Goal: Task Accomplishment & Management: Manage account settings

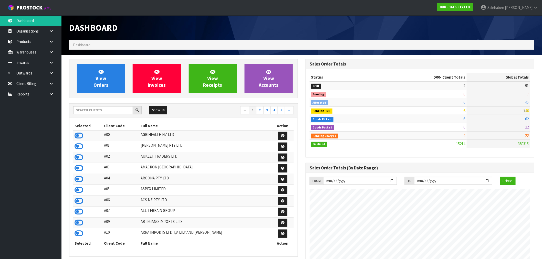
scroll to position [388, 237]
click at [96, 107] on input "text" at bounding box center [103, 110] width 60 height 8
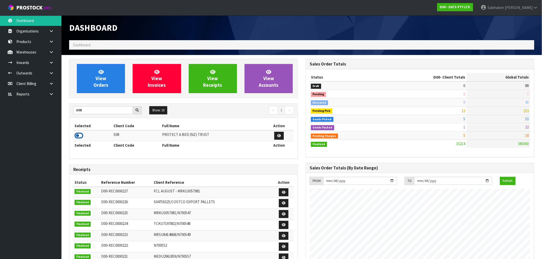
click at [76, 138] on icon at bounding box center [79, 136] width 9 height 8
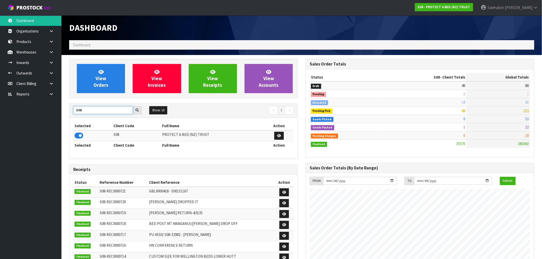
drag, startPoint x: 85, startPoint y: 107, endPoint x: 65, endPoint y: 114, distance: 20.8
click at [65, 114] on div "View Orders View Invoices View Receipts View Accounts S08 Show: 10 5 10 25 50 ←…" at bounding box center [183, 208] width 237 height 298
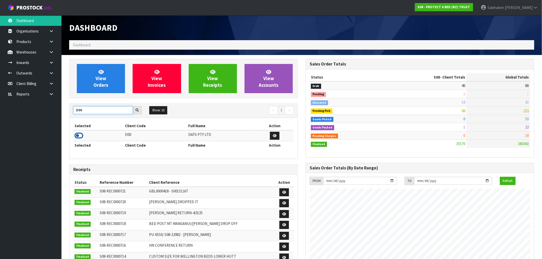
type input "D00"
click at [80, 136] on icon at bounding box center [79, 136] width 9 height 8
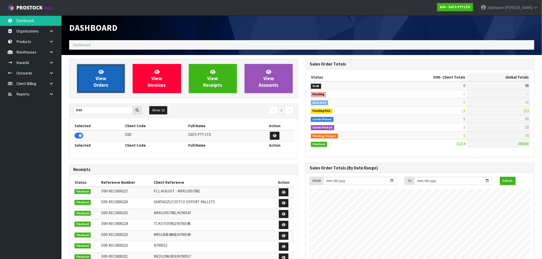
click at [106, 78] on link "View Orders" at bounding box center [101, 78] width 48 height 29
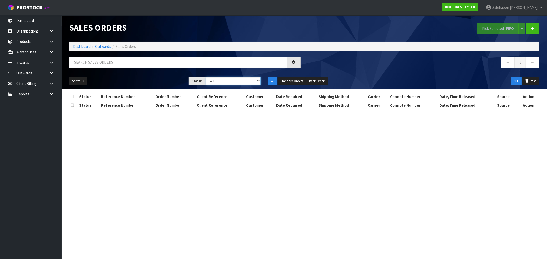
click at [225, 82] on select "Draft Pending Allocated Pending Pick Goods Picked Goods Packed Pending Charges …" at bounding box center [233, 81] width 54 height 8
select select "string:3"
click at [206, 77] on select "Draft Pending Allocated Pending Pick Goods Picked Goods Packed Pending Charges …" at bounding box center [233, 81] width 54 height 8
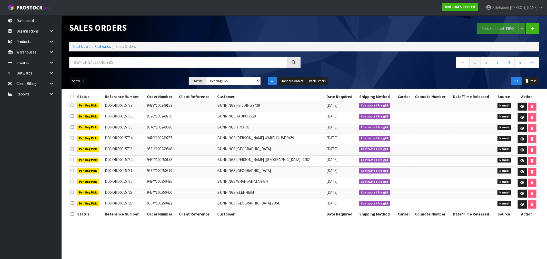
click at [84, 79] on button "Show: 10" at bounding box center [78, 81] width 18 height 8
click at [85, 110] on link "50" at bounding box center [89, 111] width 40 height 7
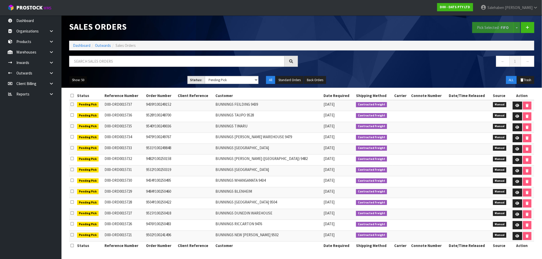
scroll to position [2, 0]
click at [517, 238] on icon at bounding box center [518, 236] width 4 height 3
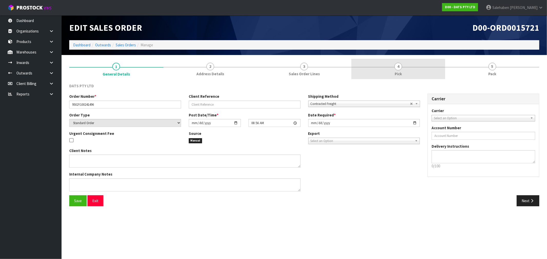
click at [400, 69] on span "4" at bounding box center [398, 67] width 8 height 8
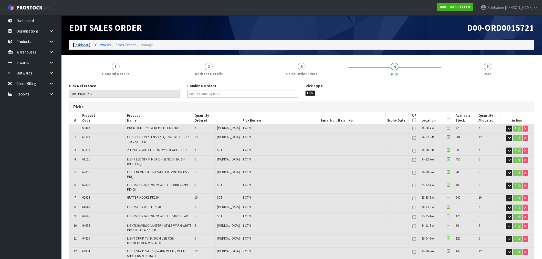
click at [84, 46] on link "Dashboard" at bounding box center [81, 45] width 17 height 5
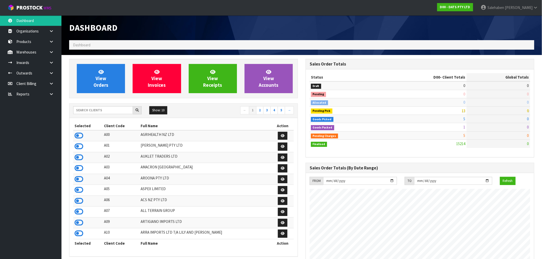
scroll to position [388, 237]
click at [122, 109] on input "text" at bounding box center [103, 110] width 60 height 8
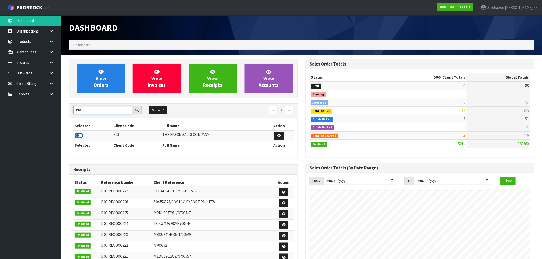
type input "E03"
click at [80, 138] on icon at bounding box center [79, 136] width 9 height 8
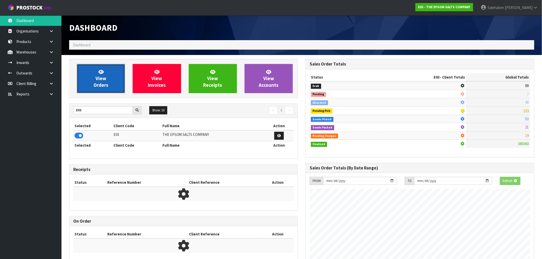
click at [95, 76] on link "View Orders" at bounding box center [101, 78] width 48 height 29
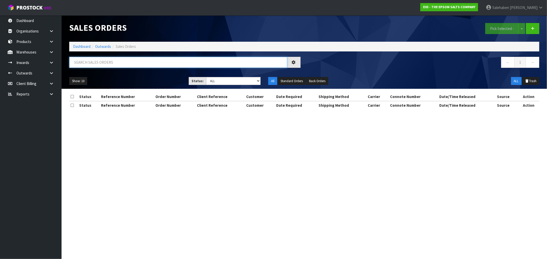
click at [90, 60] on input "text" at bounding box center [178, 62] width 218 height 11
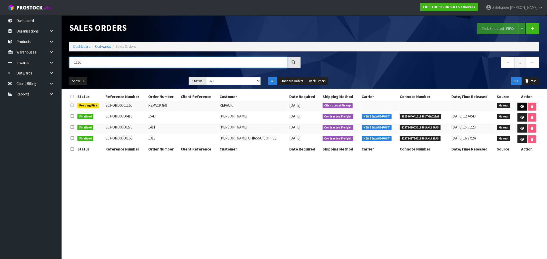
type input "1160"
click at [520, 106] on icon at bounding box center [522, 106] width 4 height 3
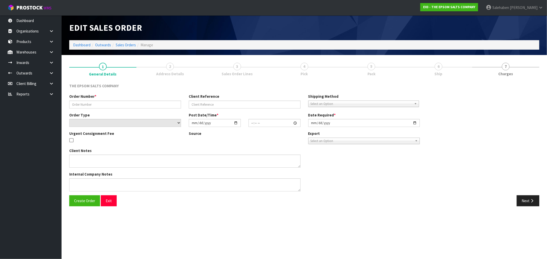
type input "REPACK 8/9"
select select "number:0"
type input "[DATE]"
type input "10:38:00.000"
type input "2025-09-09"
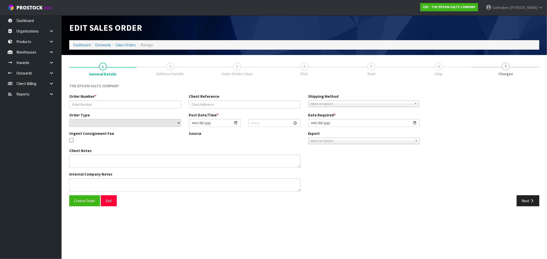
type textarea "WE RECEIVED EPSOM SALT PALLET IN INWARDS WITH 6 X DAMAGE BAGS"
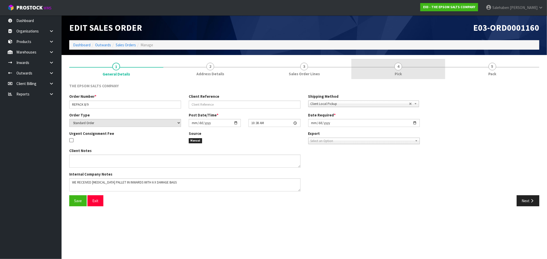
click at [395, 70] on link "4 Pick" at bounding box center [398, 69] width 94 height 20
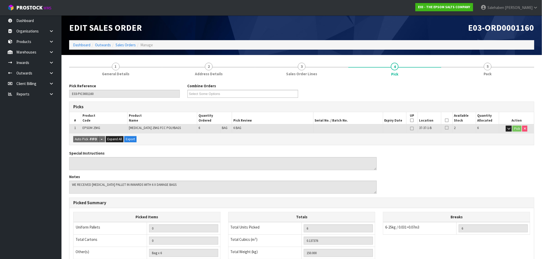
click at [448, 120] on icon at bounding box center [447, 120] width 4 height 0
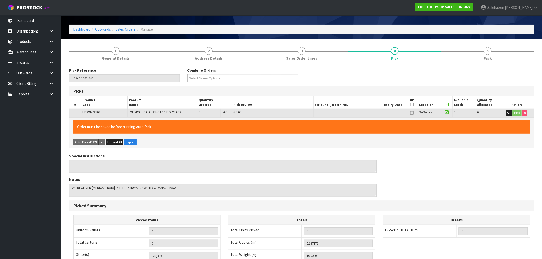
scroll to position [98, 0]
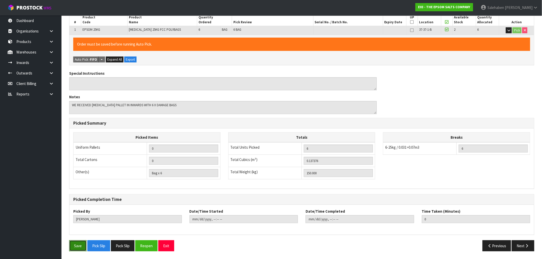
click at [79, 248] on button "Save" at bounding box center [77, 246] width 17 height 11
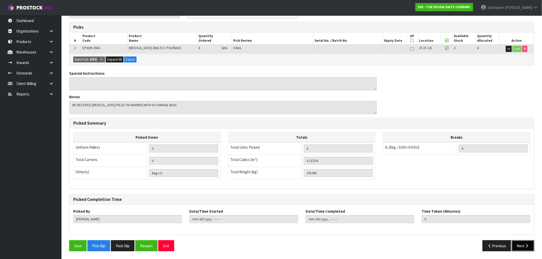
drag, startPoint x: 524, startPoint y: 247, endPoint x: 430, endPoint y: 247, distance: 94.1
click at [524, 247] on button "Next" at bounding box center [523, 246] width 23 height 11
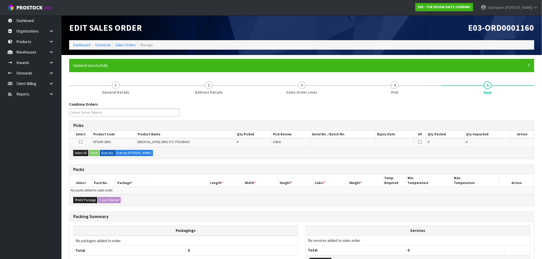
scroll to position [41, 0]
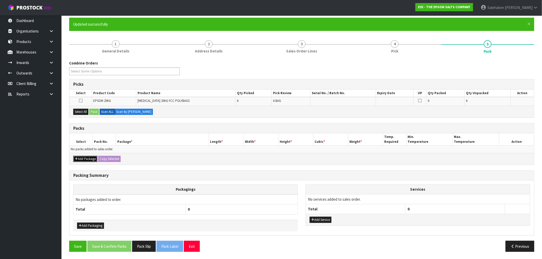
click at [84, 158] on button "Add Package" at bounding box center [85, 159] width 24 height 6
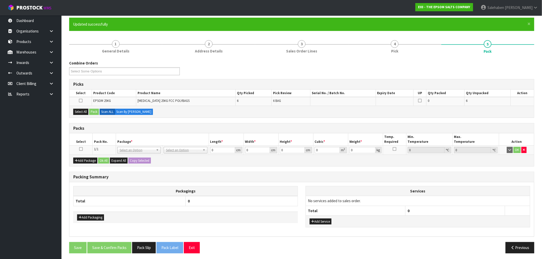
click at [82, 149] on icon at bounding box center [81, 149] width 4 height 0
click at [81, 111] on button "Select All" at bounding box center [80, 112] width 15 height 6
click at [92, 111] on button "Pack" at bounding box center [94, 112] width 10 height 6
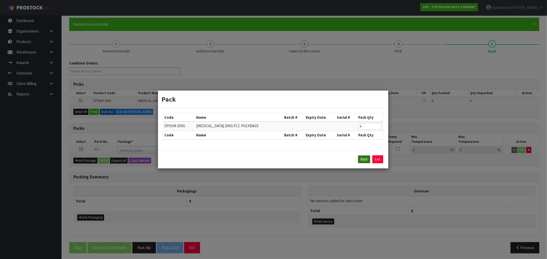
click at [361, 160] on button "Pack" at bounding box center [364, 160] width 12 height 8
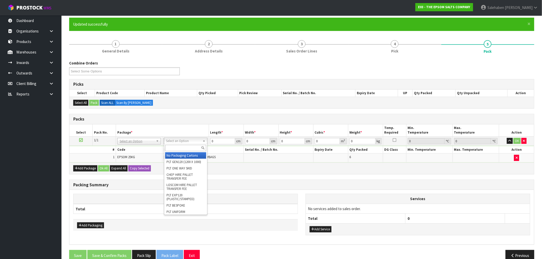
click at [181, 147] on input "text" at bounding box center [185, 148] width 41 height 6
type input "RET"
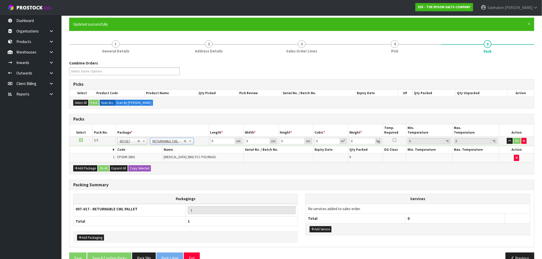
type input "150"
click at [198, 148] on tbody "1/1 NONE 007-001 007-002 007-004 007-009 007-013 007-014 007-015 007-017 007-01…" at bounding box center [301, 150] width 465 height 26
type input "120"
type input "100"
type input "5"
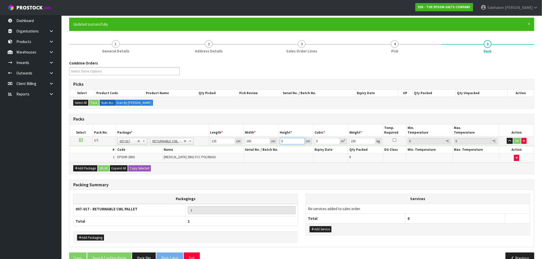
type input "0.06"
type input "50"
type input "0.6"
type input "50"
click at [106, 166] on button "Ok All" at bounding box center [103, 169] width 11 height 6
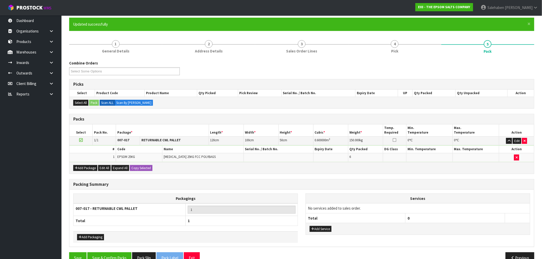
scroll to position [53, 0]
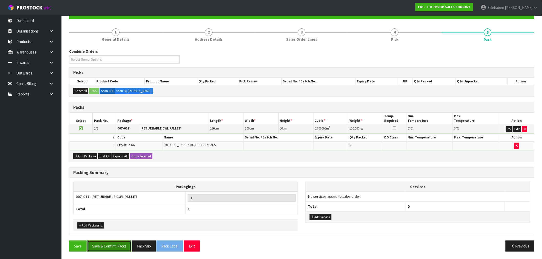
click at [113, 245] on button "Save & Confirm Packs" at bounding box center [109, 246] width 44 height 11
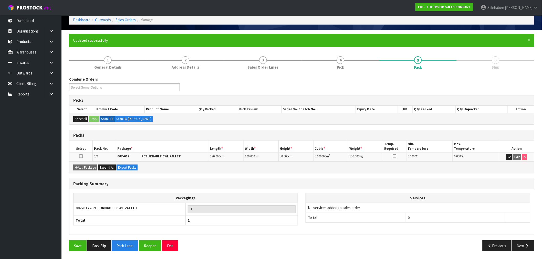
scroll to position [25, 0]
drag, startPoint x: 518, startPoint y: 243, endPoint x: 501, endPoint y: 248, distance: 18.1
click at [518, 243] on button "Next" at bounding box center [523, 246] width 23 height 11
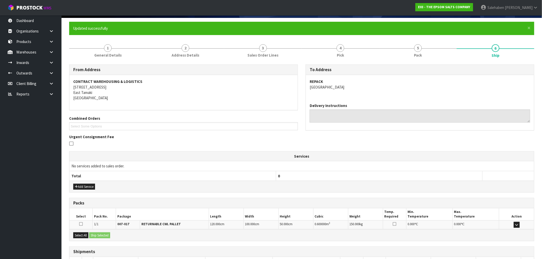
scroll to position [75, 0]
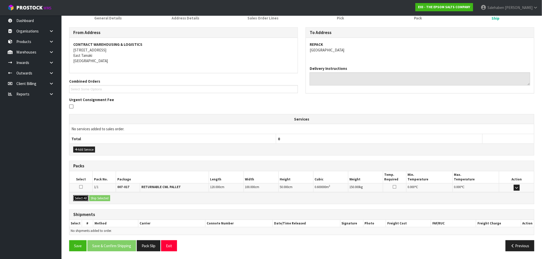
click at [83, 198] on button "Select All" at bounding box center [80, 199] width 15 height 6
click at [96, 196] on button "Ship Selected" at bounding box center [99, 199] width 21 height 6
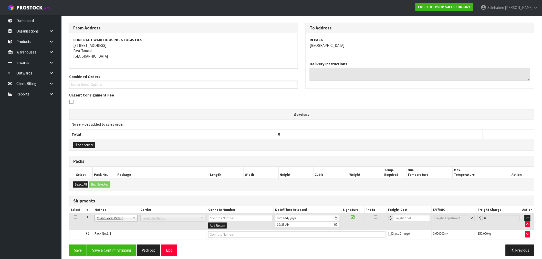
scroll to position [84, 0]
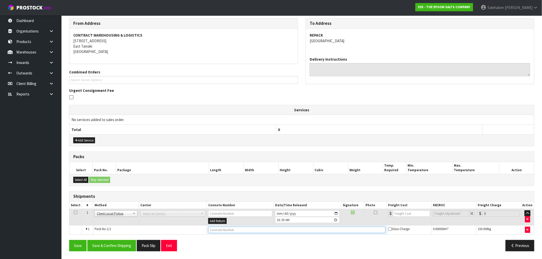
click at [216, 229] on input "text" at bounding box center [296, 230] width 177 height 6
type input "GIVEN TO INWARDS FOR REPACK"
click at [122, 244] on button "Save & Confirm Shipping" at bounding box center [111, 245] width 49 height 11
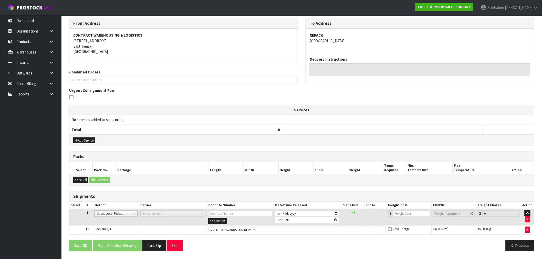
scroll to position [0, 0]
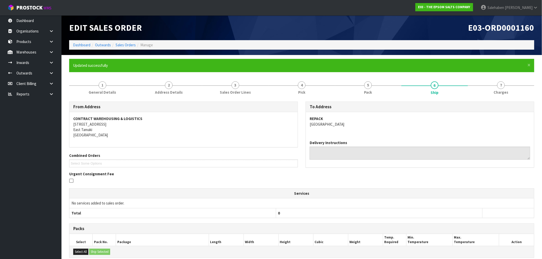
click at [122, 244] on th "Package" at bounding box center [162, 240] width 93 height 12
click at [76, 45] on link "Dashboard" at bounding box center [81, 45] width 17 height 5
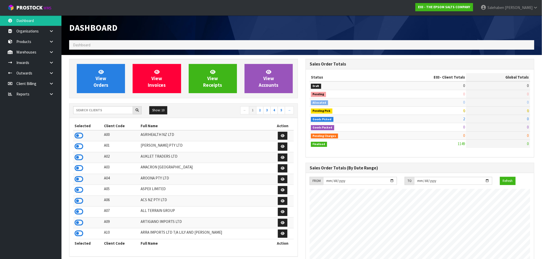
scroll to position [322, 237]
click at [110, 110] on input "text" at bounding box center [103, 110] width 60 height 8
click at [125, 108] on input "text" at bounding box center [103, 110] width 60 height 8
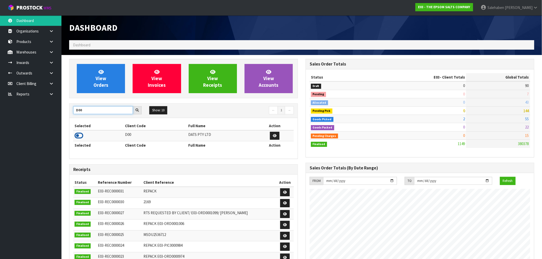
type input "D00"
click at [76, 138] on icon at bounding box center [79, 136] width 9 height 8
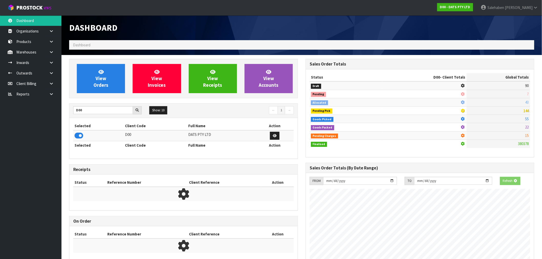
click at [99, 94] on div "View Orders View Invoices View Receipts View Accounts" at bounding box center [183, 78] width 229 height 39
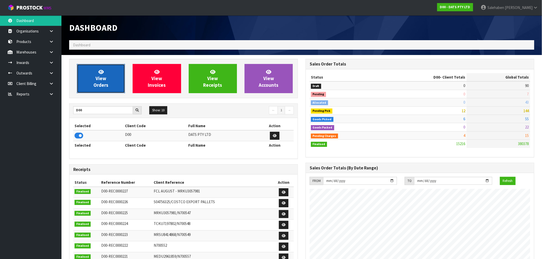
scroll to position [388, 237]
click at [98, 79] on span "View Orders" at bounding box center [101, 78] width 15 height 19
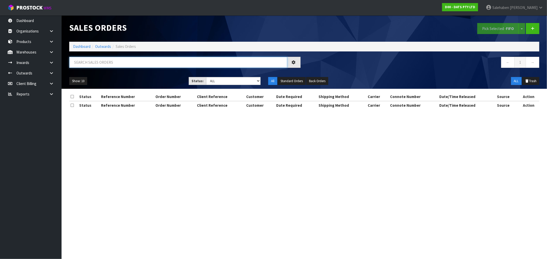
click at [86, 63] on input "text" at bounding box center [178, 62] width 218 height 11
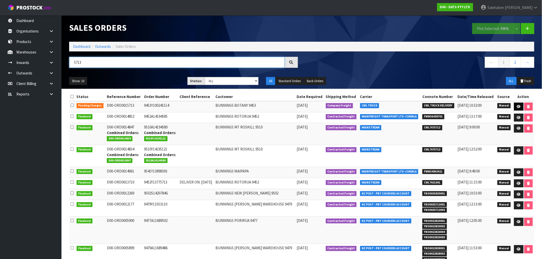
type input "5713"
click at [518, 105] on icon at bounding box center [519, 106] width 4 height 3
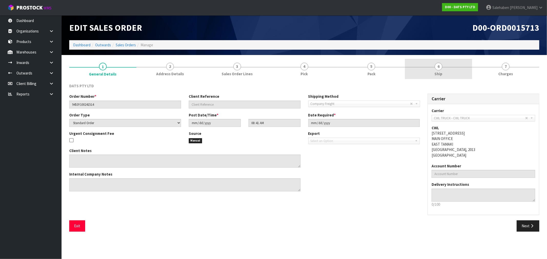
click at [437, 75] on span "Ship" at bounding box center [438, 73] width 8 height 5
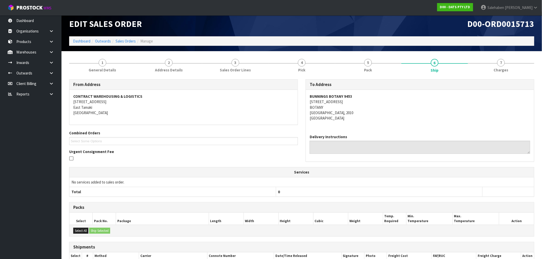
scroll to position [53, 0]
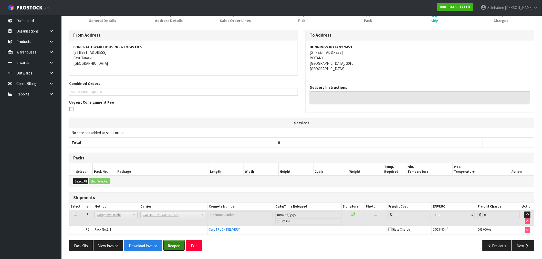
click at [174, 249] on button "Reopen" at bounding box center [174, 246] width 22 height 11
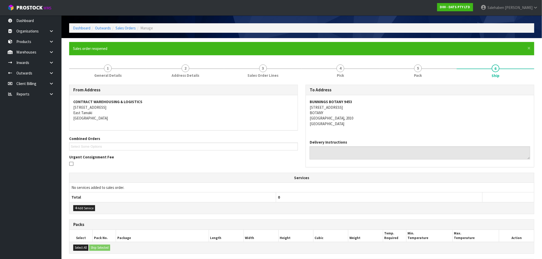
scroll to position [85, 0]
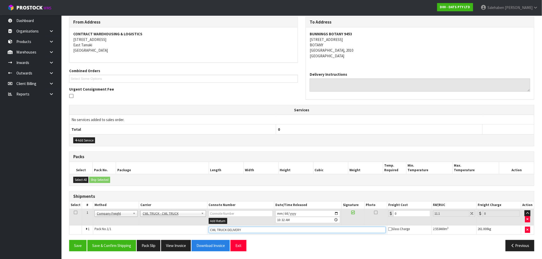
click at [245, 231] on input "CWL TRUCK DELIVERY" at bounding box center [297, 230] width 177 height 6
type input "CWL TRUCK DELIVERED"
drag, startPoint x: 401, startPoint y: 214, endPoint x: 398, endPoint y: 215, distance: 3.1
click at [398, 215] on input "0" at bounding box center [412, 214] width 37 height 6
click at [337, 214] on input "2025-09-09" at bounding box center [308, 214] width 65 height 6
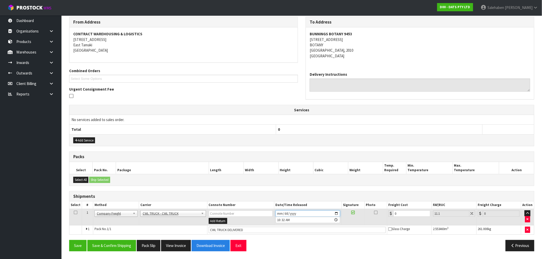
type input "[DATE]"
drag, startPoint x: 398, startPoint y: 215, endPoint x: 375, endPoint y: 222, distance: 24.3
click at [378, 222] on tr "1 Client Local Pickup Customer Local Pickup Company Freight Contracted Freight …" at bounding box center [301, 217] width 465 height 17
type input "1"
type input "1.11"
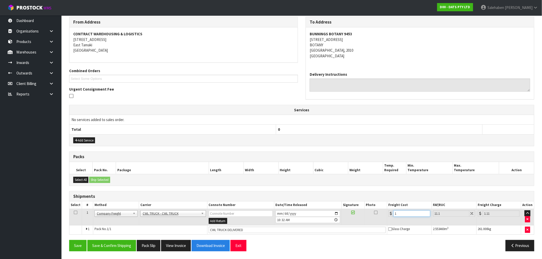
type input "17"
type input "18.89"
type input "170"
type input "188.87"
type input "170.9"
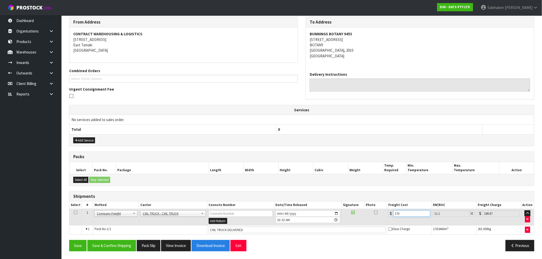
type input "189.87"
type input "170.93"
type input "189.9"
type input "170.93"
click at [110, 245] on button "Save & Confirm Shipping" at bounding box center [111, 245] width 49 height 11
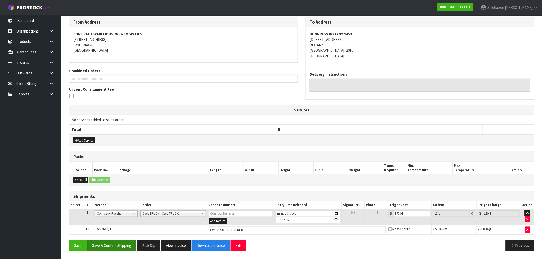
scroll to position [0, 0]
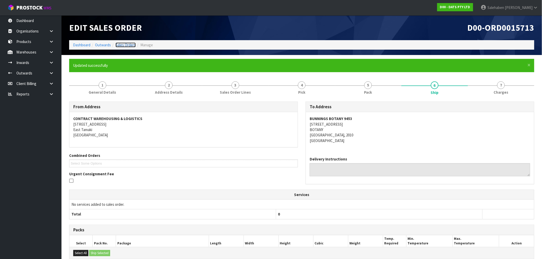
click at [125, 45] on link "Sales Orders" at bounding box center [126, 45] width 20 height 5
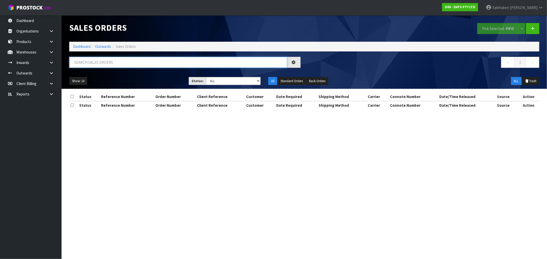
click at [106, 64] on input "text" at bounding box center [178, 62] width 218 height 11
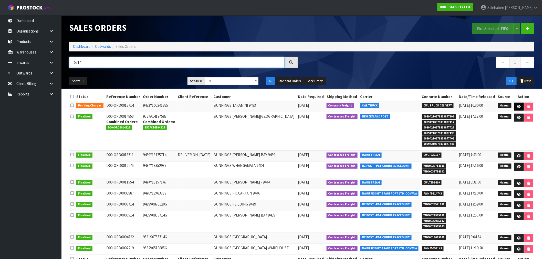
type input "5714"
click at [518, 108] on icon at bounding box center [520, 106] width 4 height 3
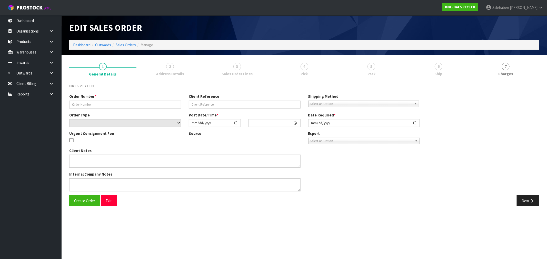
type input "9483Y100241885"
select select "number:0"
type input "2025-09-05"
type input "08:44:00.000"
type input "2025-09-05"
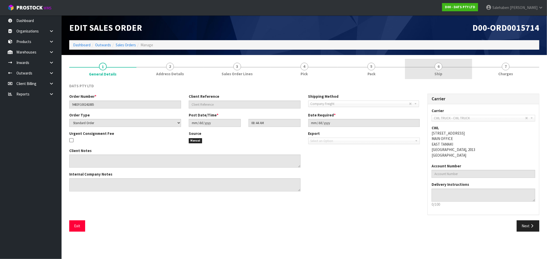
click at [437, 73] on span "Ship" at bounding box center [438, 73] width 8 height 5
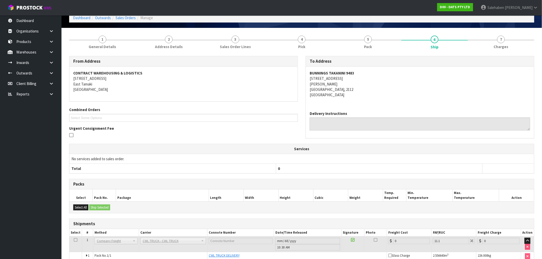
scroll to position [53, 0]
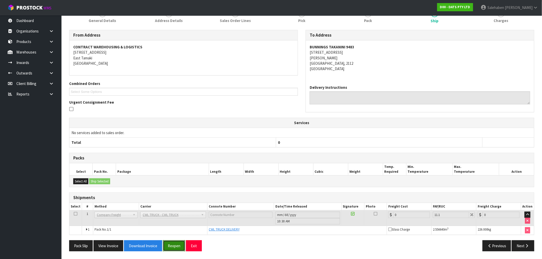
click at [174, 247] on button "Reopen" at bounding box center [174, 246] width 22 height 11
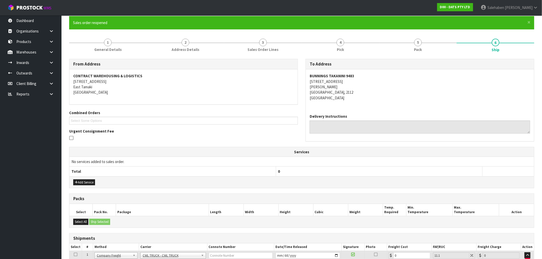
scroll to position [72, 0]
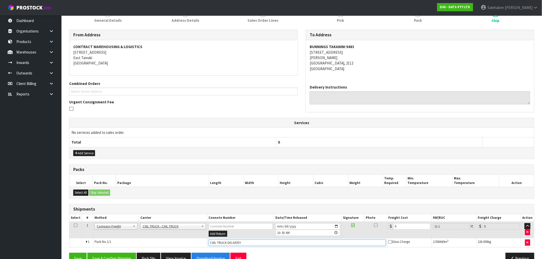
click at [252, 245] on input "CWL TRUCK DELIVERY" at bounding box center [297, 243] width 177 height 6
type input "CWL TRUCK DELIVERED"
click at [375, 232] on tr "1 Client Local Pickup Customer Local Pickup Company Freight Contracted Freight …" at bounding box center [301, 230] width 465 height 17
type input "8"
type input "8.89"
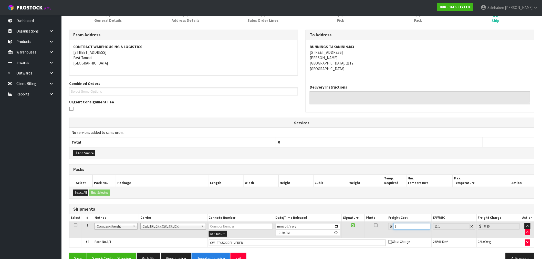
type input "81"
type input "89.99"
type input "81.5"
type input "90.55"
type input "81.59"
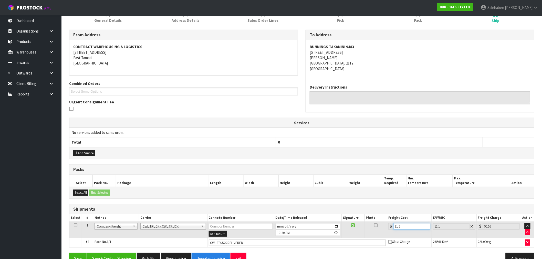
type input "90.65"
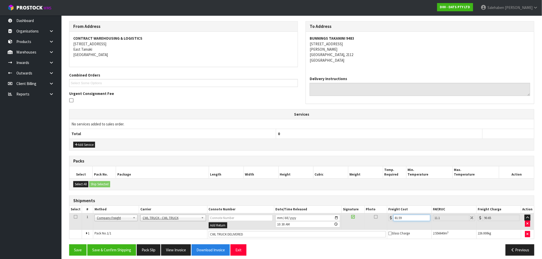
scroll to position [85, 0]
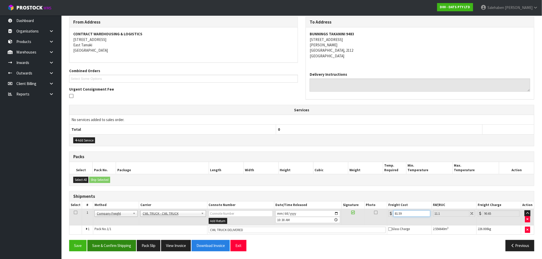
type input "81.59"
click at [119, 243] on button "Save & Confirm Shipping" at bounding box center [111, 245] width 49 height 11
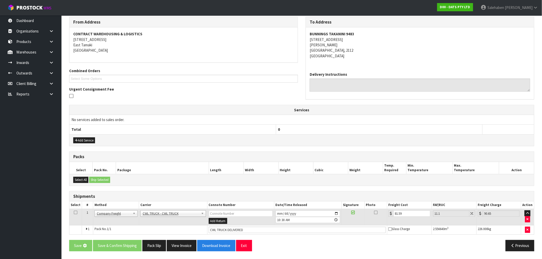
scroll to position [0, 0]
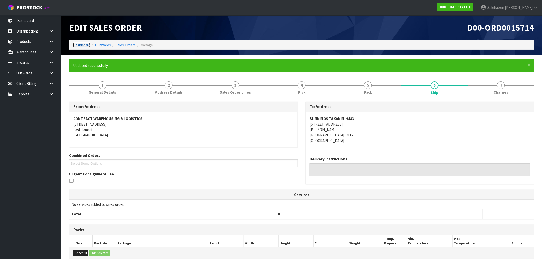
click at [80, 44] on link "Dashboard" at bounding box center [81, 45] width 17 height 5
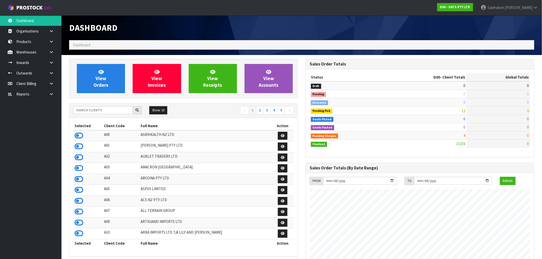
scroll to position [388, 237]
click at [87, 109] on input "text" at bounding box center [103, 110] width 60 height 8
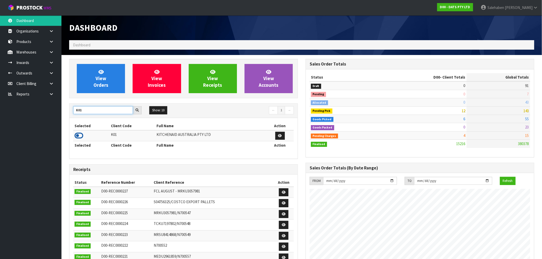
type input "K01"
click at [75, 138] on icon at bounding box center [79, 136] width 9 height 8
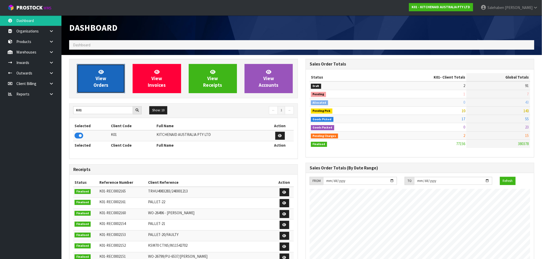
click at [108, 82] on link "View Orders" at bounding box center [101, 78] width 48 height 29
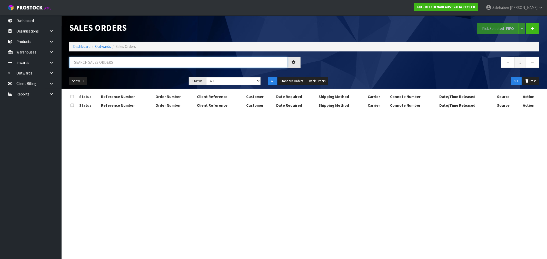
click at [109, 63] on input "text" at bounding box center [178, 62] width 218 height 11
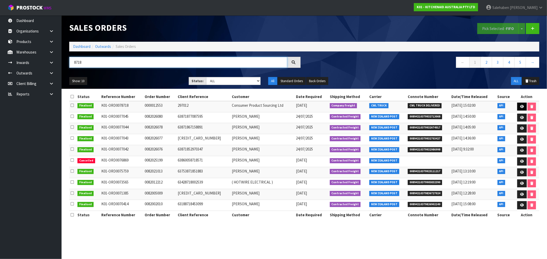
type input "8718"
click at [520, 106] on icon at bounding box center [522, 106] width 4 height 3
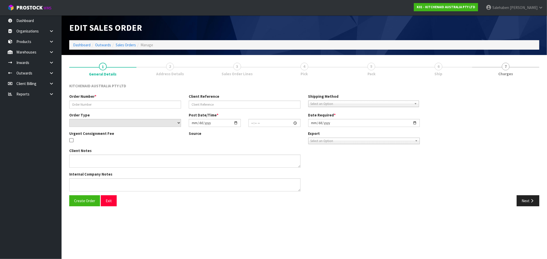
type input "0000012553"
type input "297012"
select select "number:0"
type input "2025-09-03"
type input "19:33:07.000"
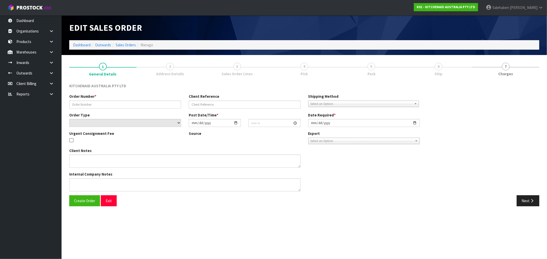
type input "2025-09-03"
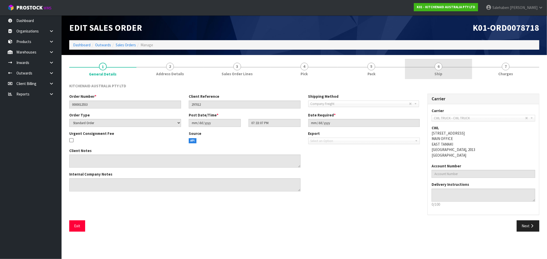
click at [437, 70] on span "6" at bounding box center [438, 67] width 8 height 8
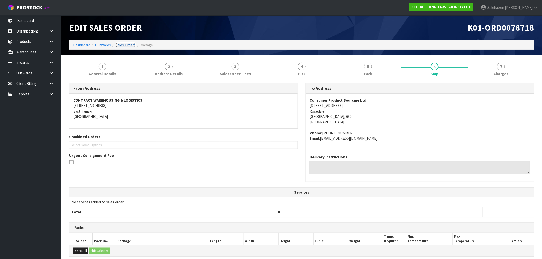
click at [124, 46] on link "Sales Orders" at bounding box center [126, 45] width 20 height 5
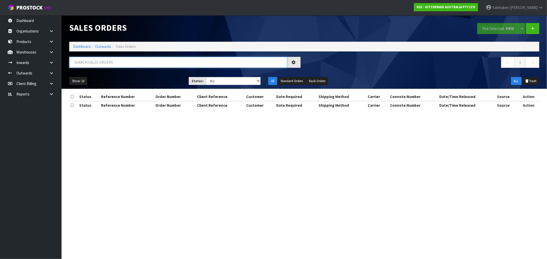
click at [118, 62] on input "text" at bounding box center [178, 62] width 218 height 11
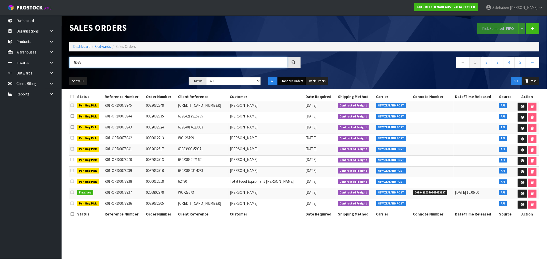
type input "8582"
click at [294, 80] on button "Standard Orders" at bounding box center [292, 81] width 28 height 8
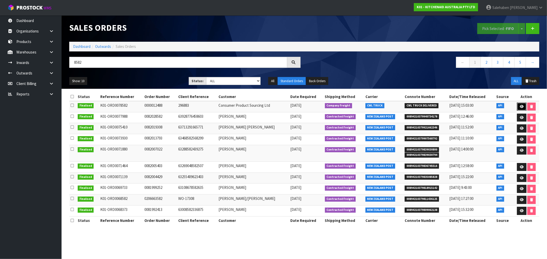
click at [520, 105] on icon at bounding box center [522, 106] width 4 height 3
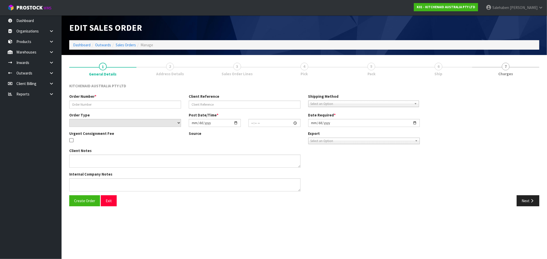
type input "0000012488"
type input "296883"
select select "number:0"
type input "2025-09-01"
type input "11:32:43.000"
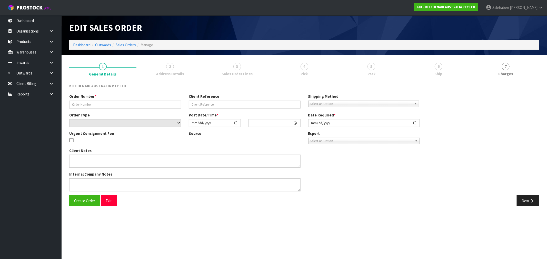
type input "2025-09-01"
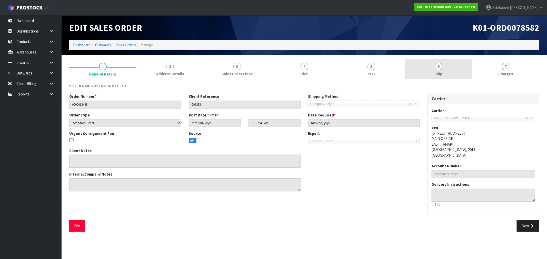
click at [436, 73] on span "Ship" at bounding box center [438, 73] width 8 height 5
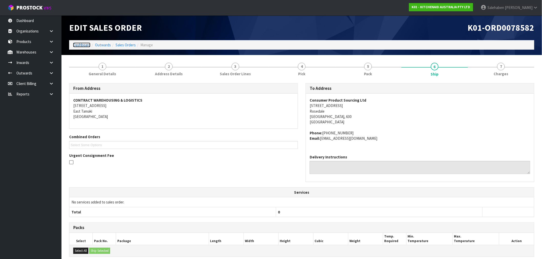
drag, startPoint x: 80, startPoint y: 45, endPoint x: 77, endPoint y: 47, distance: 3.8
click at [80, 45] on link "Dashboard" at bounding box center [81, 45] width 17 height 5
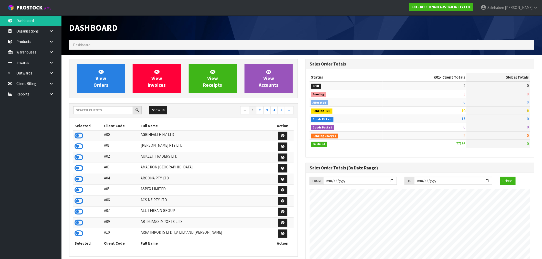
scroll to position [388, 237]
click at [100, 112] on input "text" at bounding box center [103, 110] width 60 height 8
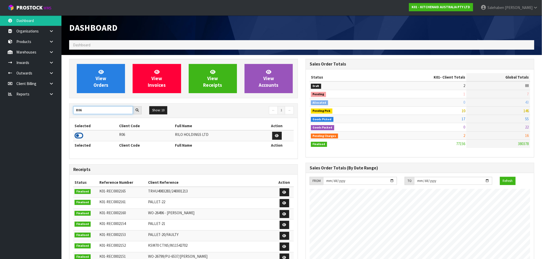
type input "R06"
click at [77, 135] on icon at bounding box center [79, 136] width 9 height 8
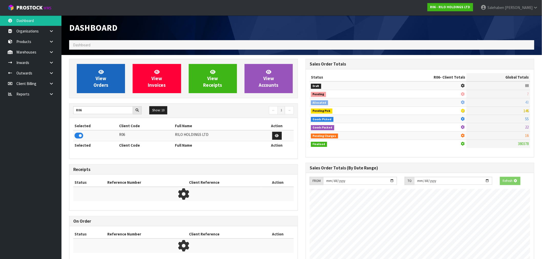
scroll to position [256008, 256090]
click at [103, 79] on span "View Orders" at bounding box center [101, 78] width 15 height 19
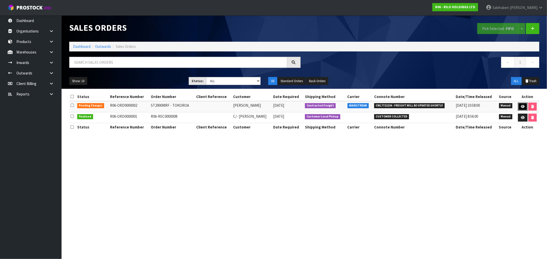
click at [519, 104] on link at bounding box center [522, 107] width 9 height 8
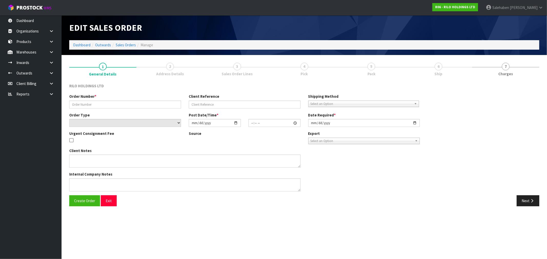
type input "ST2900MRF - TOKOROA"
select select "number:0"
type input "2025-09-05"
type input "10:59:00.000"
type input "2025-09-09"
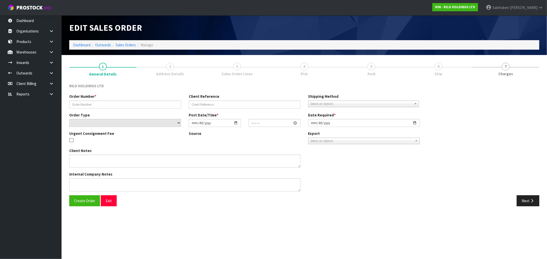
type textarea "PLEASE ADVISE THE BOOKING DETAILS (ESTIMATED DELIVERY DATE AND TIME), SO I CAN …"
type textarea "THE FREIGHT QUOTE FOR DELIVERY TO 33 TE RERE ROAD, TOKOROA WILL BE APPROX. $280…"
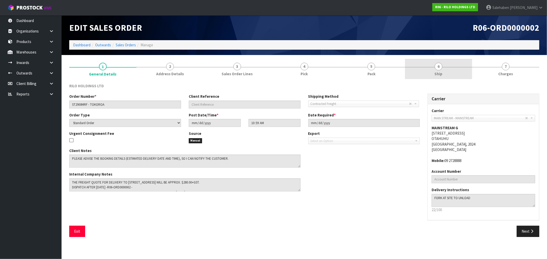
click at [438, 72] on span "Ship" at bounding box center [438, 73] width 8 height 5
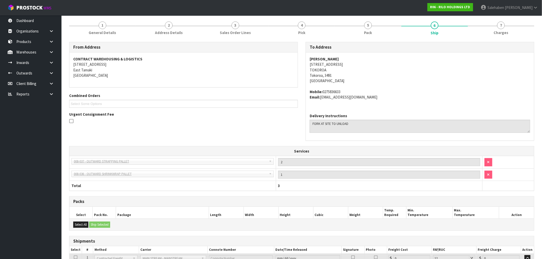
scroll to position [85, 0]
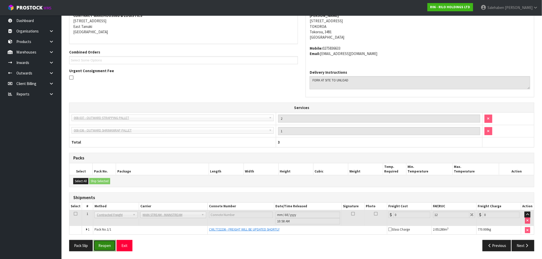
click at [105, 247] on button "Reopen" at bounding box center [105, 245] width 22 height 11
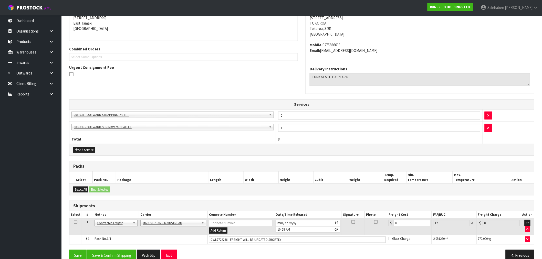
scroll to position [116, 0]
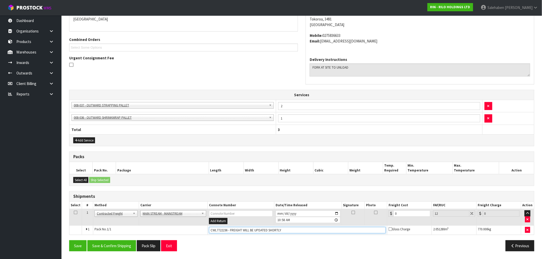
drag, startPoint x: 284, startPoint y: 229, endPoint x: 229, endPoint y: 230, distance: 55.1
click at [229, 230] on input "CWL7722236 - FREIGHT WILL BE UPDATED SHORTLY" at bounding box center [297, 230] width 177 height 6
type input "CWL7722236"
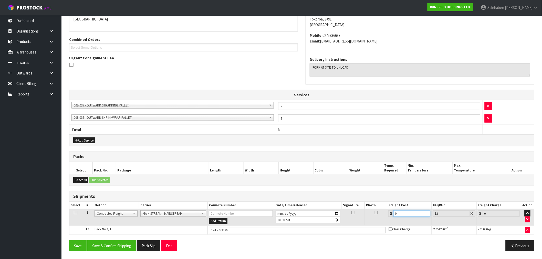
drag, startPoint x: 398, startPoint y: 214, endPoint x: 383, endPoint y: 221, distance: 15.9
click at [383, 221] on tr "1 Client Local Pickup Customer Local Pickup Company Freight Contracted Freight …" at bounding box center [301, 217] width 465 height 17
type input "1"
type input "1.12"
type input "18"
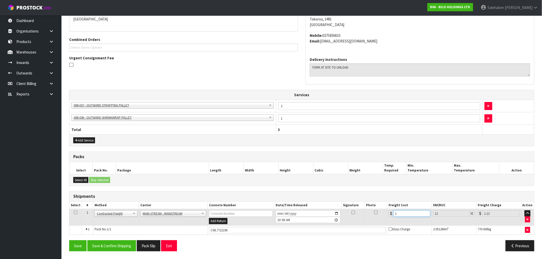
type input "20.16"
type input "189"
type input "211.68"
type input "189.1"
type input "211.79"
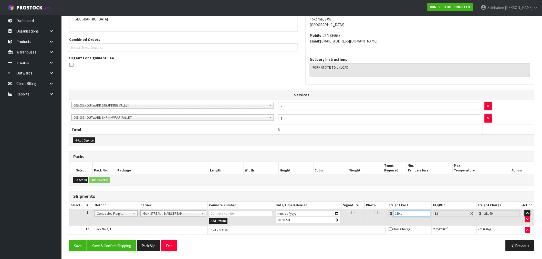
type input "189.19"
type input "211.89"
type input "189.19"
click at [117, 245] on button "Save & Confirm Shipping" at bounding box center [111, 246] width 49 height 11
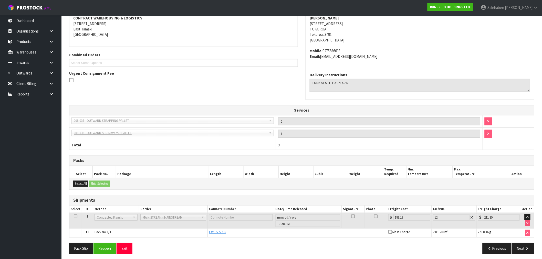
scroll to position [104, 0]
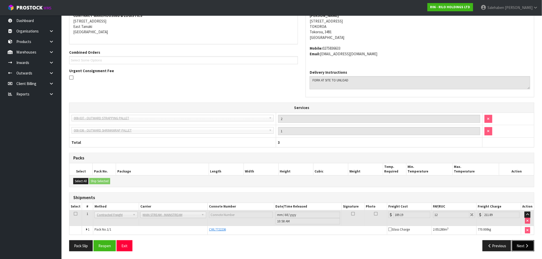
click at [526, 246] on icon "button" at bounding box center [527, 246] width 5 height 4
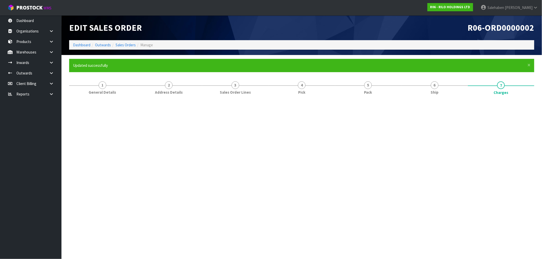
scroll to position [0, 0]
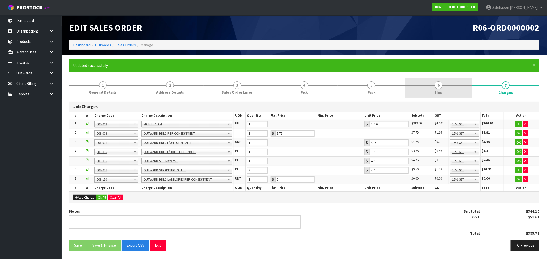
click at [435, 87] on span "6" at bounding box center [438, 86] width 8 height 8
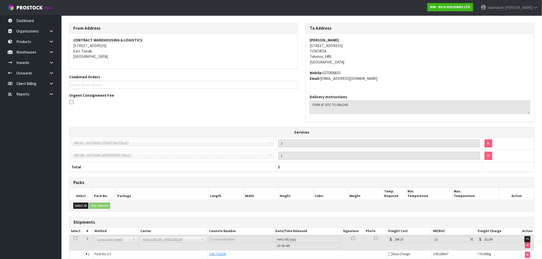
scroll to position [104, 0]
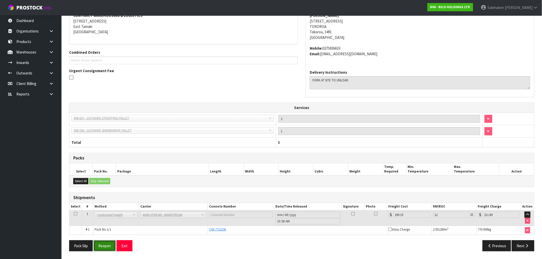
click at [106, 247] on button "Reopen" at bounding box center [105, 246] width 22 height 11
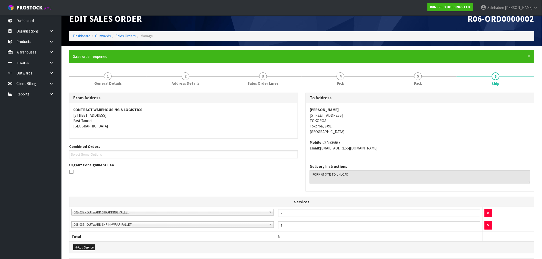
scroll to position [116, 0]
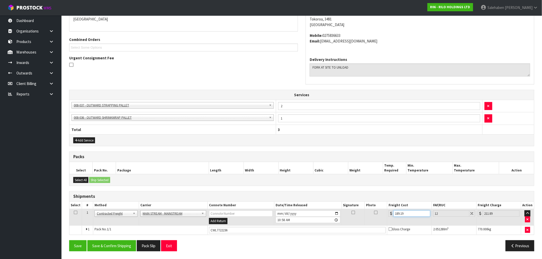
drag, startPoint x: 408, startPoint y: 214, endPoint x: 393, endPoint y: 214, distance: 14.9
click at [393, 214] on div "189.19" at bounding box center [410, 214] width 42 height 6
type input "0"
type input "1"
type input "1.12"
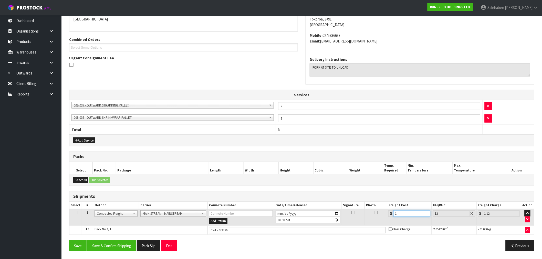
type input "16"
type input "17.92"
type input "162"
type input "181.44"
type input "162.5"
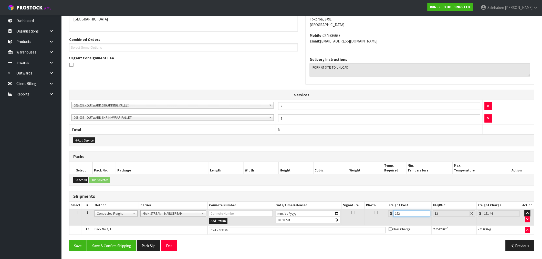
type input "182"
type input "162.5"
click at [126, 249] on button "Save & Confirm Shipping" at bounding box center [111, 246] width 49 height 11
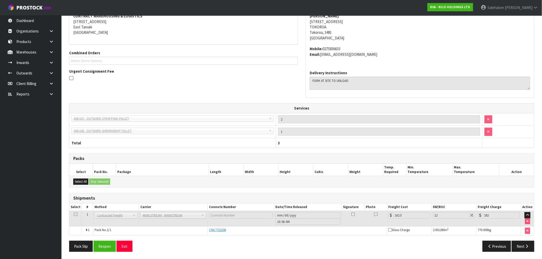
scroll to position [104, 0]
click at [522, 245] on button "Next" at bounding box center [523, 246] width 23 height 11
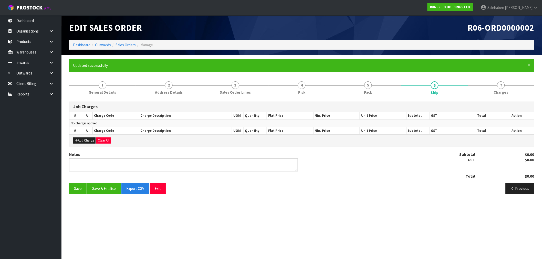
scroll to position [0, 0]
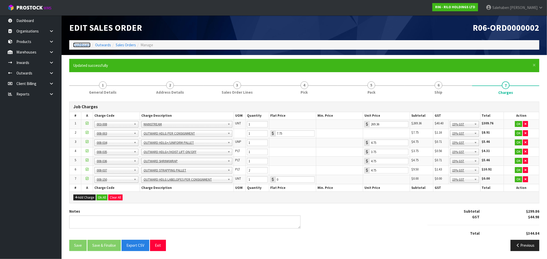
click at [81, 44] on link "Dashboard" at bounding box center [81, 45] width 17 height 5
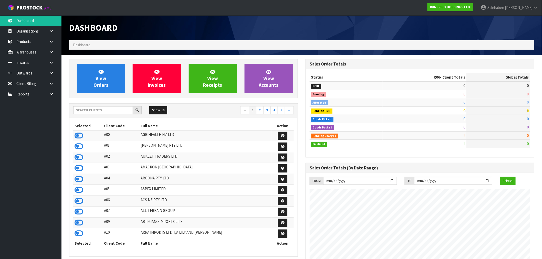
scroll to position [313, 237]
drag, startPoint x: 120, startPoint y: 112, endPoint x: 114, endPoint y: 106, distance: 8.2
click at [117, 110] on input "text" at bounding box center [103, 110] width 60 height 8
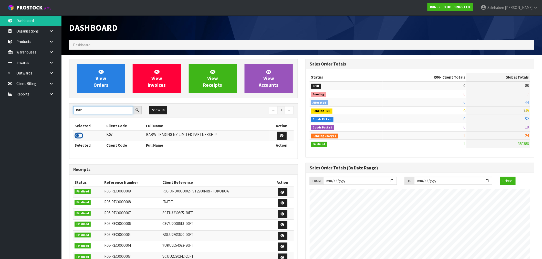
type input "B07"
click at [77, 134] on icon at bounding box center [79, 136] width 9 height 8
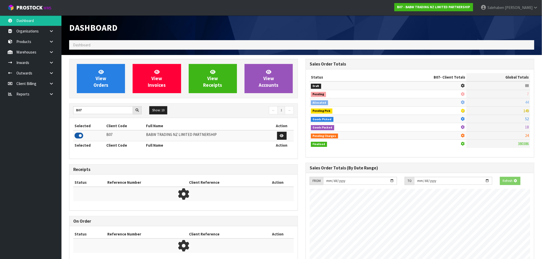
scroll to position [388, 237]
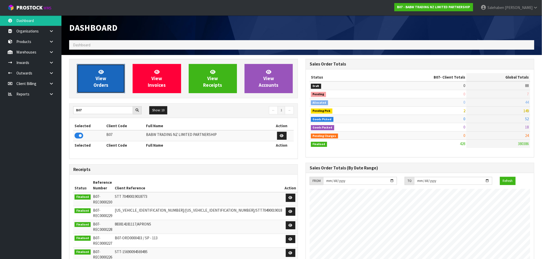
click at [94, 72] on link "View Orders" at bounding box center [101, 78] width 48 height 29
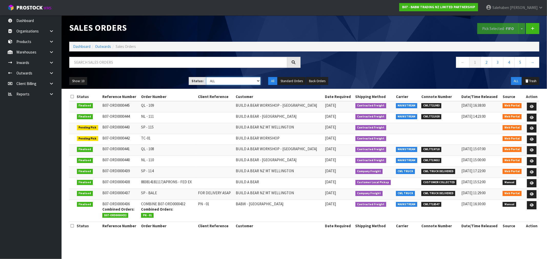
click at [230, 81] on select "Draft Pending Allocated Pending Pick Goods Picked Goods Packed Pending Charges …" at bounding box center [233, 81] width 54 height 8
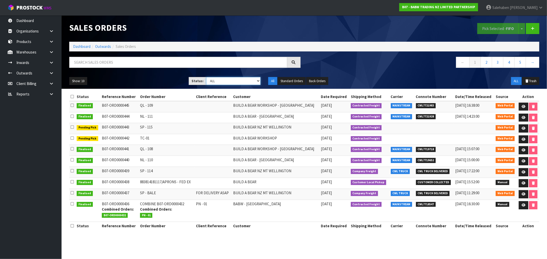
select select "string:3"
click at [206, 77] on select "Draft Pending Allocated Pending Pick Goods Picked Goods Packed Pending Charges …" at bounding box center [233, 81] width 54 height 8
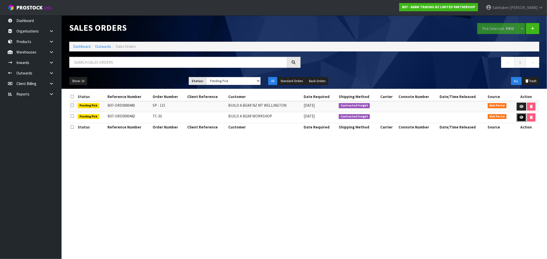
click at [520, 116] on icon at bounding box center [521, 117] width 4 height 3
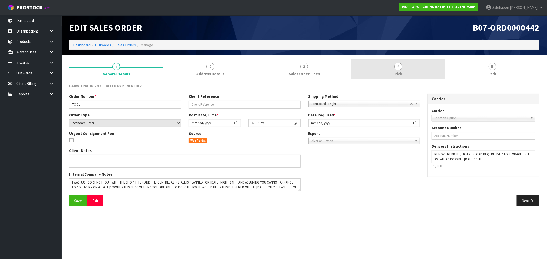
click at [398, 60] on link "4 Pick" at bounding box center [398, 69] width 94 height 20
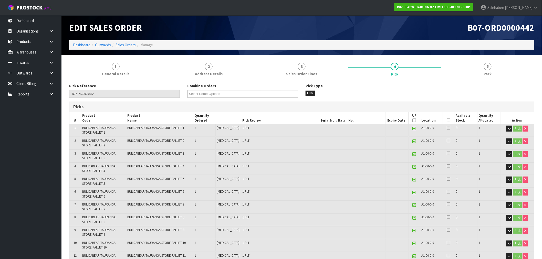
click at [447, 120] on icon at bounding box center [449, 120] width 4 height 0
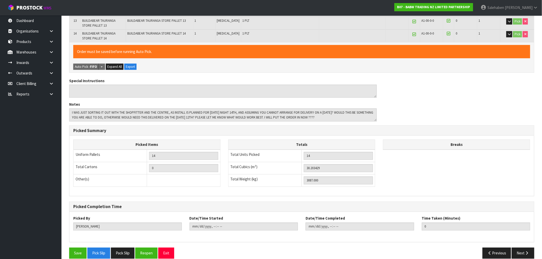
scroll to position [265, 0]
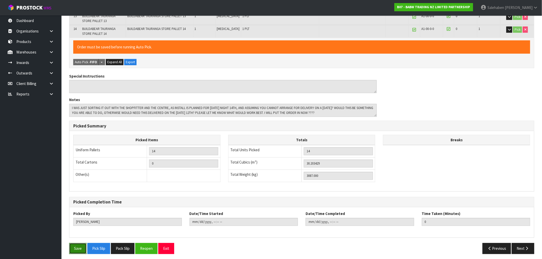
click at [78, 248] on button "Save" at bounding box center [77, 249] width 17 height 11
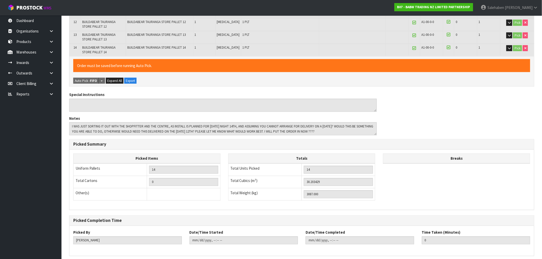
scroll to position [0, 0]
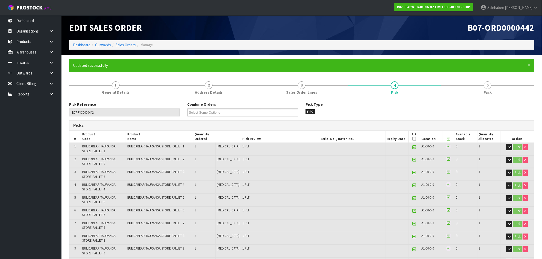
type input "Salehaben Patel"
type input "2025-09-09T11:51:12"
click at [486, 87] on span "5" at bounding box center [488, 86] width 8 height 8
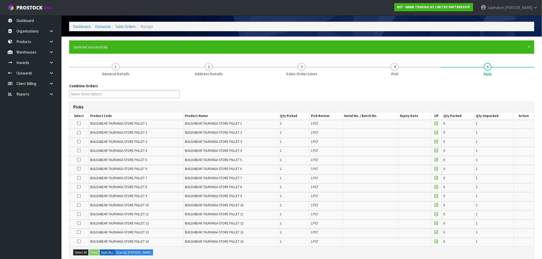
scroll to position [28, 0]
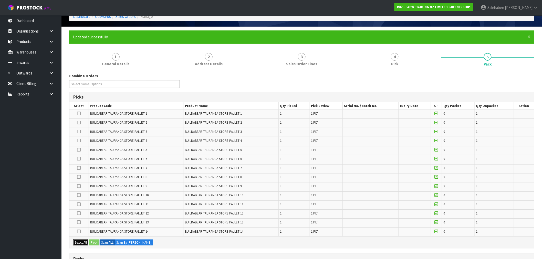
click at [82, 240] on button "Select All" at bounding box center [80, 243] width 15 height 6
click at [94, 240] on button "Pack" at bounding box center [94, 243] width 10 height 6
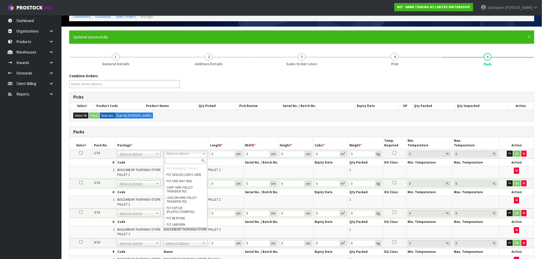
click at [177, 162] on input "text" at bounding box center [185, 161] width 41 height 6
type input "uni"
type input "326"
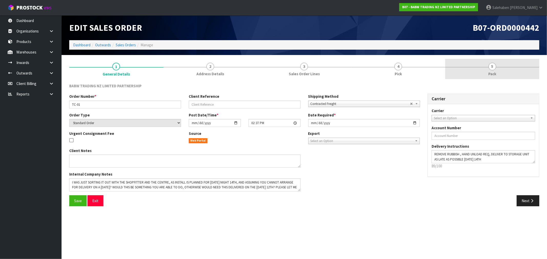
drag, startPoint x: 493, startPoint y: 65, endPoint x: 486, endPoint y: 70, distance: 8.3
click at [493, 65] on span "5" at bounding box center [492, 67] width 8 height 8
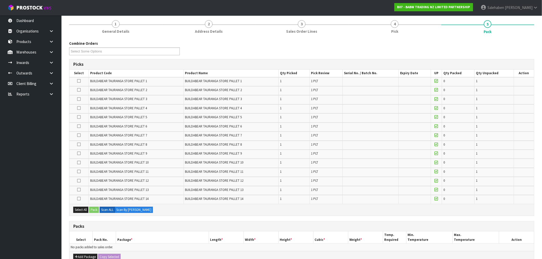
scroll to position [138, 0]
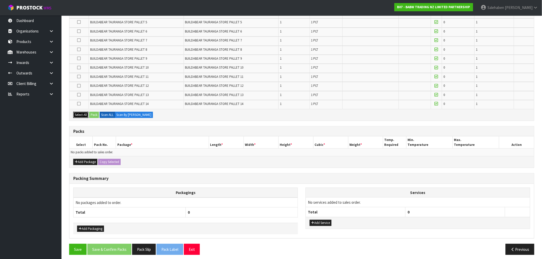
drag, startPoint x: 79, startPoint y: 109, endPoint x: 99, endPoint y: 111, distance: 20.1
click at [79, 112] on button "Select All" at bounding box center [80, 115] width 15 height 6
click at [96, 113] on button "Pack" at bounding box center [94, 115] width 10 height 6
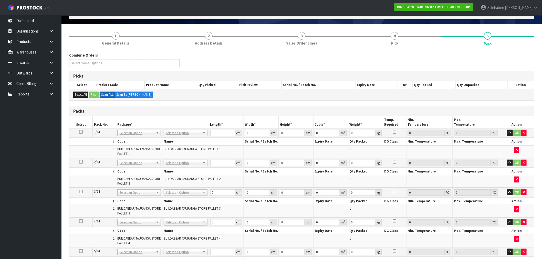
scroll to position [0, 0]
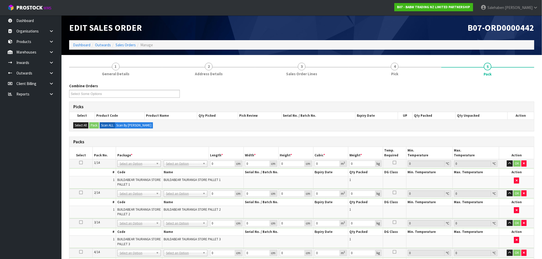
drag, startPoint x: 193, startPoint y: 163, endPoint x: 191, endPoint y: 165, distance: 2.8
click at [184, 173] on input "text" at bounding box center [185, 171] width 41 height 6
type input "uni"
click at [183, 183] on li "CTN6 - UNI [PERSON_NAME] (280 X 200 X 350)" at bounding box center [185, 187] width 41 height 10
type input "326"
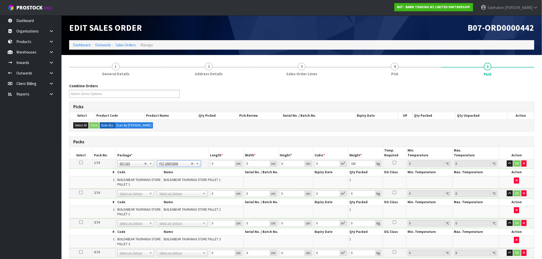
click at [82, 163] on icon at bounding box center [81, 163] width 4 height 0
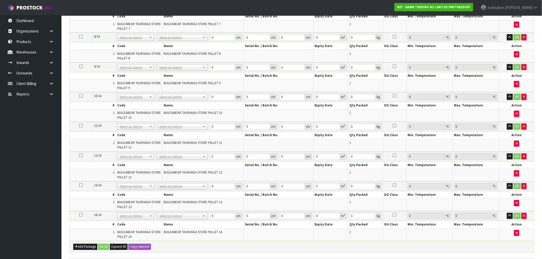
scroll to position [424, 0]
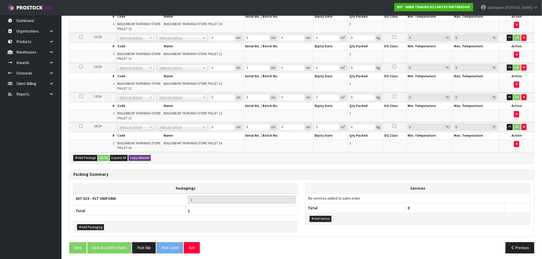
click at [136, 157] on button "Copy Selected" at bounding box center [139, 158] width 23 height 6
click at [136, 157] on span "Confirm" at bounding box center [135, 158] width 11 height 4
type input "326"
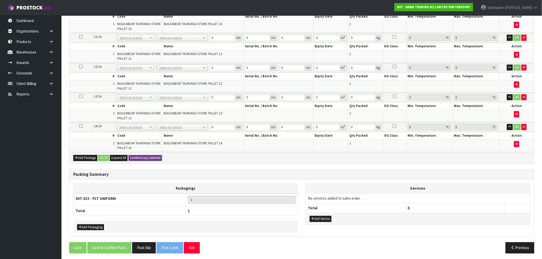
type input "326"
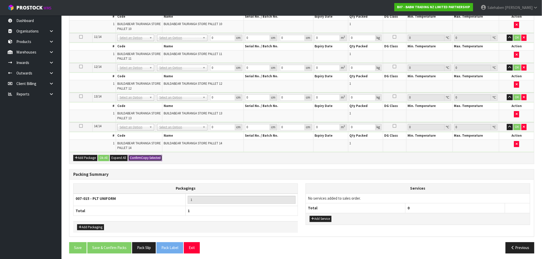
type input "326"
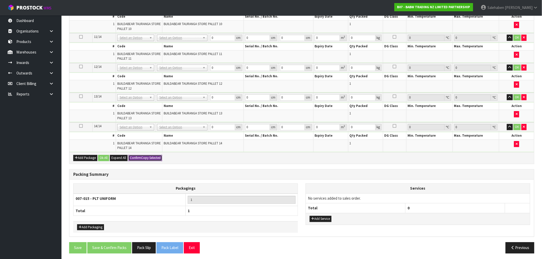
type input "14"
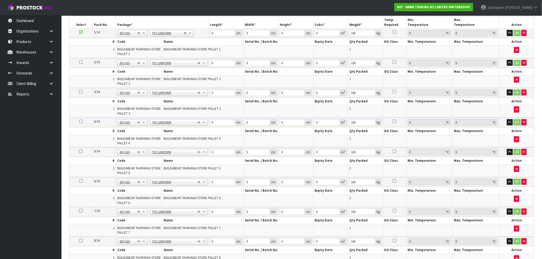
scroll to position [54, 0]
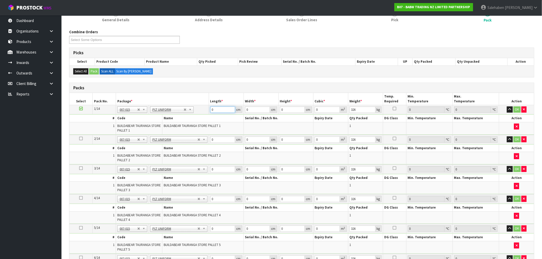
drag, startPoint x: 215, startPoint y: 109, endPoint x: 183, endPoint y: 116, distance: 32.3
click at [199, 113] on tr "1/14 NONE 007-001 007-002 007-004 007-009 007-013 007-014 007-015 007-017 007-0…" at bounding box center [301, 109] width 465 height 9
type input "106"
type input "204"
type input "1"
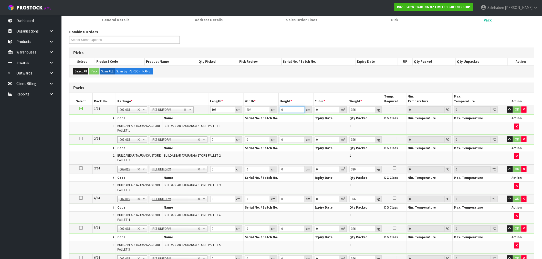
type input "0.021624"
type input "15"
type input "0.32436"
type input "158"
type input "3.416592"
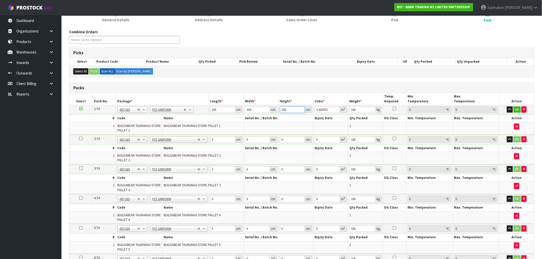
type input "158"
type input "326"
drag, startPoint x: 211, startPoint y: 139, endPoint x: 216, endPoint y: 139, distance: 5.7
click at [216, 139] on input "0" at bounding box center [222, 140] width 25 height 6
type input "107"
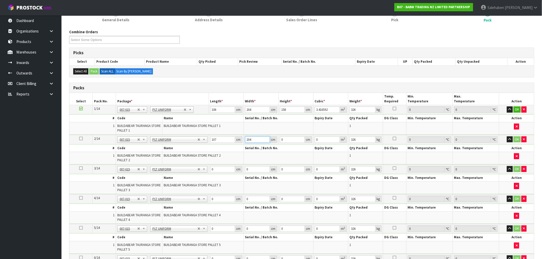
type input "204"
type input "1"
type input "0.021828"
type input "15"
type input "0.32742"
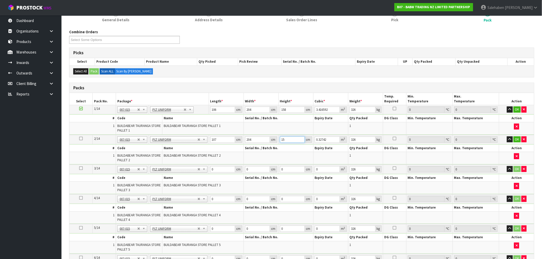
type input "158"
type input "3.448824"
type input "158"
type input "323"
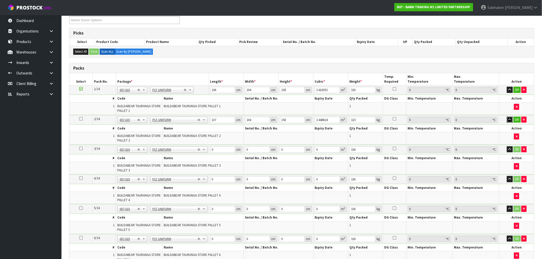
scroll to position [111, 0]
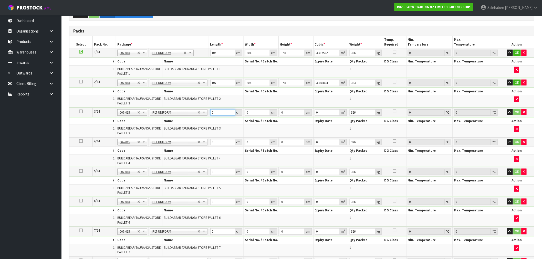
drag, startPoint x: 204, startPoint y: 120, endPoint x: 200, endPoint y: 121, distance: 4.4
click at [200, 121] on tbody "3/14 NONE 007-001 007-002 007-004 007-009 007-013 007-014 007-015 007-017 007-0…" at bounding box center [301, 123] width 465 height 30
type input "120"
type input "138"
type input "1"
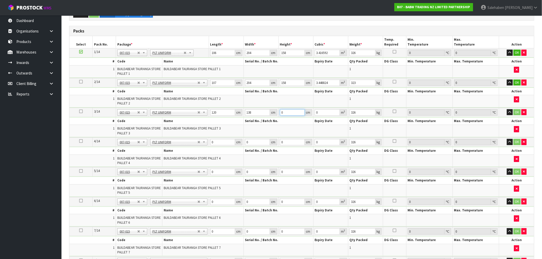
type input "0.01656"
type input "18"
type input "0.29808"
type input "186"
type input "3.08016"
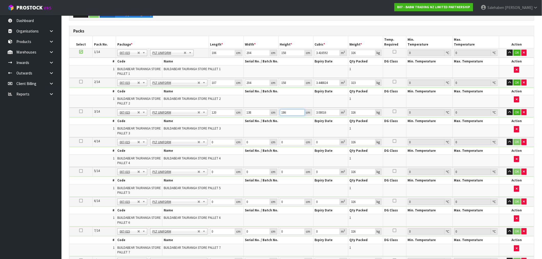
type input "186"
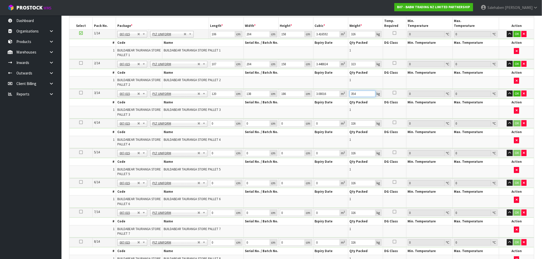
scroll to position [139, 0]
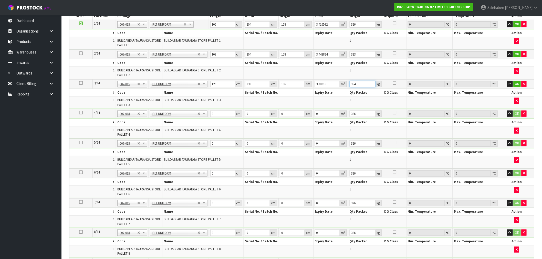
type input "354"
drag, startPoint x: 215, startPoint y: 113, endPoint x: 209, endPoint y: 117, distance: 6.8
click at [209, 116] on td "0 cm" at bounding box center [226, 113] width 35 height 9
type input "70"
drag, startPoint x: 251, startPoint y: 114, endPoint x: 241, endPoint y: 116, distance: 10.6
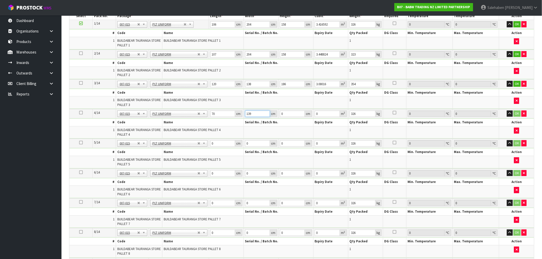
click at [241, 116] on tr "4/14 NONE 007-001 007-002 007-004 007-009 007-013 007-014 007-015 007-017 007-0…" at bounding box center [301, 113] width 465 height 9
type input "193"
type input "1"
type input "0.01351"
type input "13"
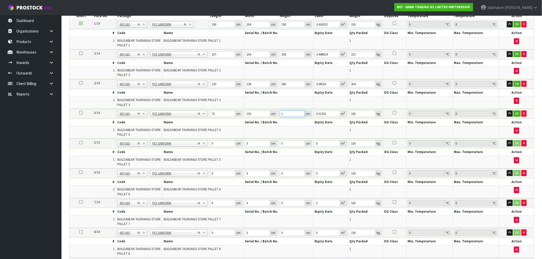
type input "0.17563"
type input "139"
type input "1.87789"
type input "139"
click at [360, 82] on input "354" at bounding box center [363, 84] width 26 height 6
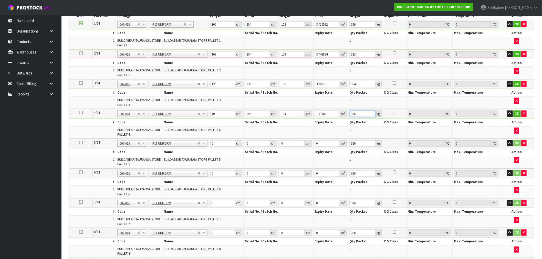
drag, startPoint x: 357, startPoint y: 114, endPoint x: 350, endPoint y: 115, distance: 7.0
click at [350, 115] on input "326" at bounding box center [363, 114] width 26 height 6
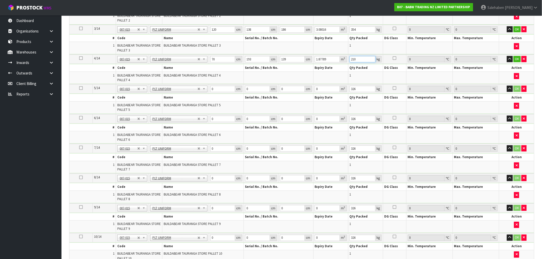
scroll to position [196, 0]
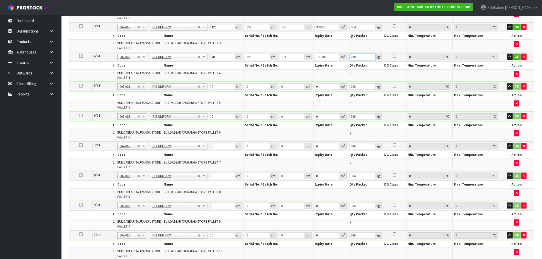
type input "210"
drag, startPoint x: 201, startPoint y: 91, endPoint x: 198, endPoint y: 92, distance: 3.2
click at [198, 92] on tbody "5/14 NONE 007-001 007-002 007-004 007-009 007-013 007-014 007-015 007-017 007-0…" at bounding box center [301, 97] width 465 height 30
type input "111"
type input "138"
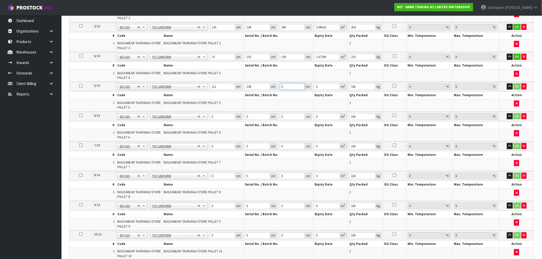
type input "1"
type input "0.015318"
type input "18"
type input "0.275724"
type input "181"
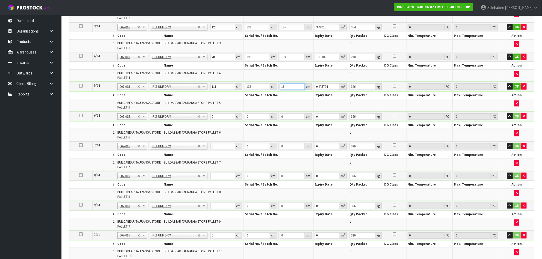
type input "2.772558"
type input "181"
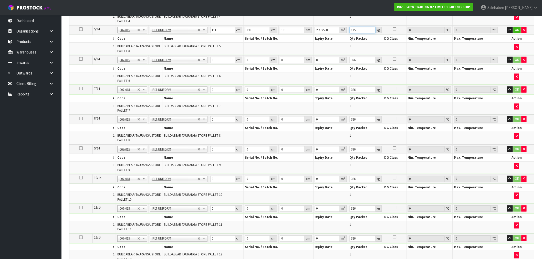
scroll to position [253, 0]
type input "115"
drag, startPoint x: 219, startPoint y: 59, endPoint x: 194, endPoint y: 65, distance: 25.4
click at [197, 65] on tbody "6/14 NONE 007-001 007-002 007-004 007-009 007-013 007-014 007-015 007-017 007-0…" at bounding box center [301, 70] width 465 height 30
type input "70"
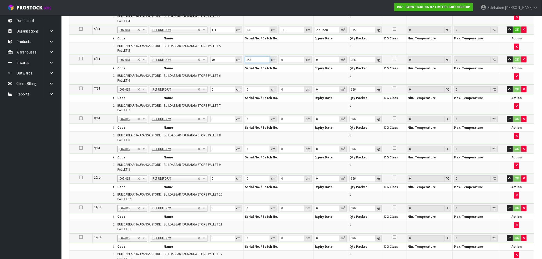
type input "153"
type input "1"
type input "0.01071"
type input "14"
type input "0.14994"
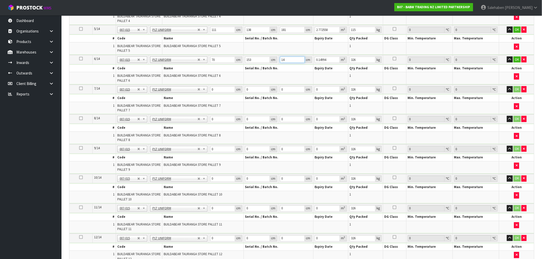
type input "140"
type input "1.4994"
type input "140"
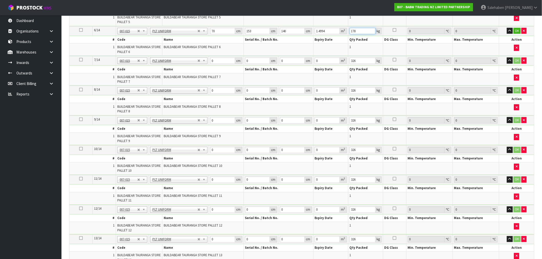
type input "178"
click at [217, 60] on input "0" at bounding box center [222, 61] width 25 height 6
drag, startPoint x: 215, startPoint y: 60, endPoint x: 208, endPoint y: 62, distance: 7.0
click at [208, 62] on tr "7/14 NONE 007-001 007-002 007-004 007-009 007-013 007-014 007-015 007-017 007-0…" at bounding box center [301, 60] width 465 height 9
type input "152"
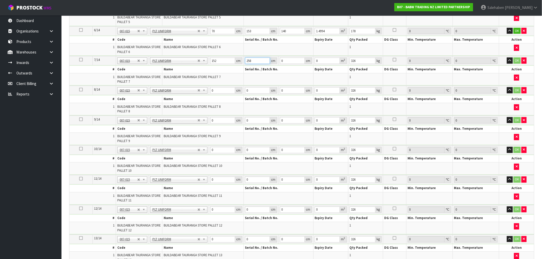
type input "258"
type input "1"
type input "0.039216"
type input "16"
type input "0.627456"
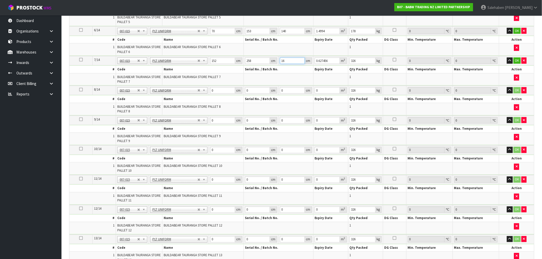
type input "164"
type input "6.431424"
type input "164"
type input "730"
drag, startPoint x: 213, startPoint y: 93, endPoint x: 192, endPoint y: 98, distance: 21.3
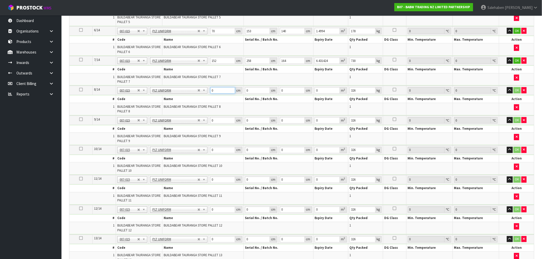
click at [198, 98] on tbody "8/14 NONE 007-001 007-002 007-004 007-009 007-013 007-014 007-015 007-017 007-0…" at bounding box center [301, 101] width 465 height 30
type input "70"
type input "103"
type input "1"
type input "0.00721"
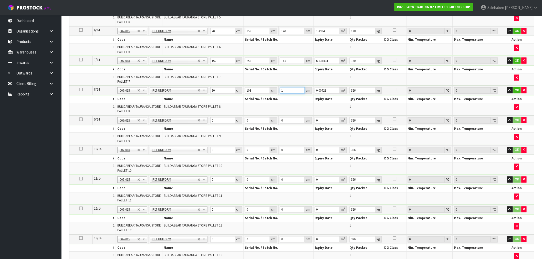
type input "13"
type input "0.09373"
type input "139"
type input "1.00219"
type input "139"
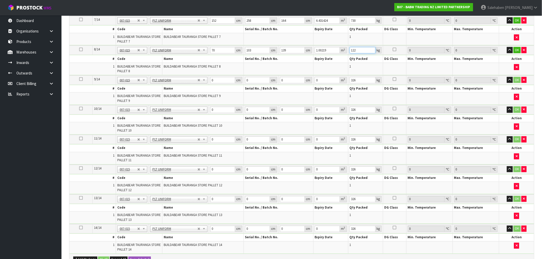
scroll to position [339, 0]
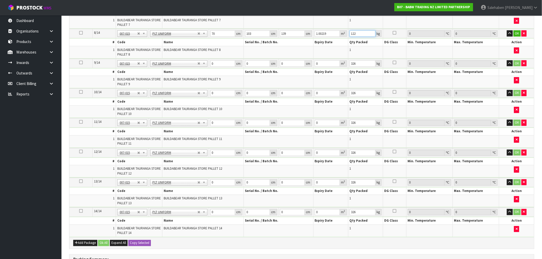
type input "122"
drag, startPoint x: 210, startPoint y: 65, endPoint x: 189, endPoint y: 67, distance: 21.2
click at [201, 66] on tr "9/14 NONE 007-001 007-002 007-004 007-009 007-013 007-014 007-015 007-017 007-0…" at bounding box center [301, 63] width 465 height 9
type input "128"
type input "158"
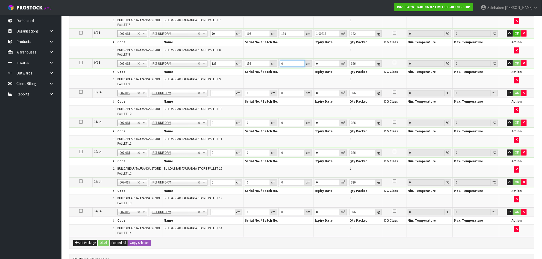
type input "3"
type input "0.060672"
type input "32"
type input "0.647168"
type input "32"
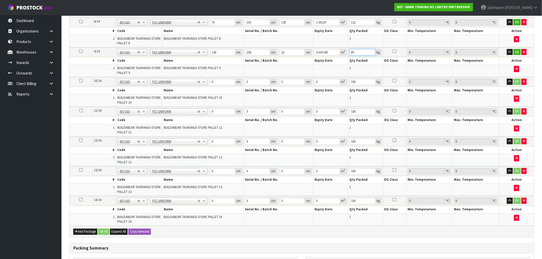
scroll to position [367, 0]
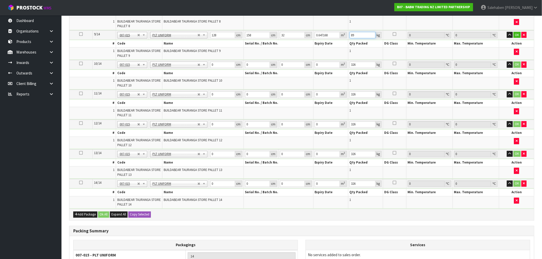
type input "89"
drag, startPoint x: 215, startPoint y: 65, endPoint x: 191, endPoint y: 72, distance: 24.5
click at [191, 72] on tbody "10/14 NONE 007-001 007-002 007-004 007-009 007-013 007-014 007-015 007-017 007-…" at bounding box center [301, 75] width 465 height 30
click at [218, 64] on input "0" at bounding box center [222, 65] width 25 height 6
click at [211, 65] on input "0" at bounding box center [222, 65] width 25 height 6
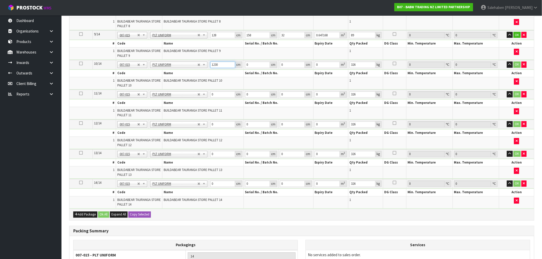
click at [219, 64] on input "1230" at bounding box center [222, 65] width 25 height 6
type input "123"
drag, startPoint x: 248, startPoint y: 64, endPoint x: 244, endPoint y: 67, distance: 5.3
click at [245, 66] on input "0" at bounding box center [257, 65] width 25 height 6
type input "252"
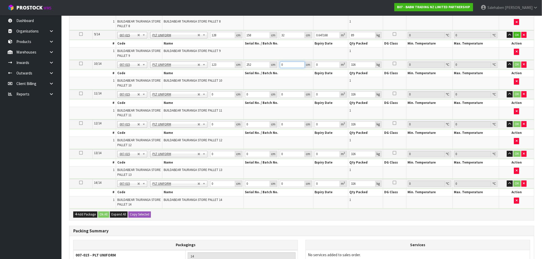
type input "4"
type input "0.123984"
type input "49"
type input "1.518804"
type input "49"
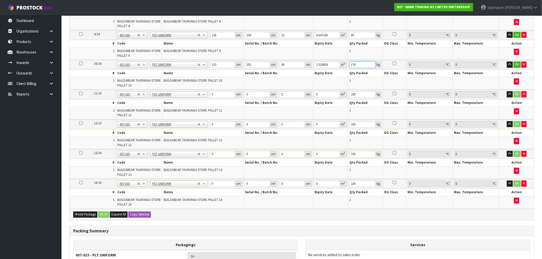
type input "176"
click at [206, 97] on tr "11/14 NONE 007-001 007-002 007-004 007-009 007-013 007-014 007-015 007-017 007-…" at bounding box center [301, 94] width 465 height 9
type input "131"
type input "252"
type input "4"
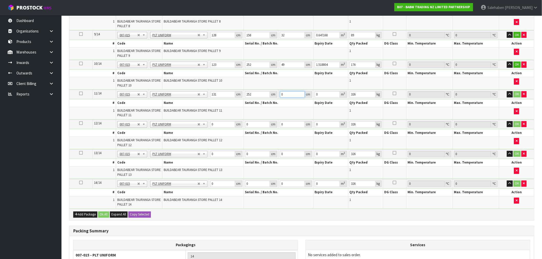
type input "0.132048"
type input "49"
type input "1.617588"
type input "49"
type input "176"
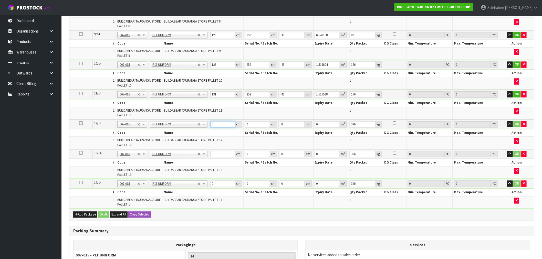
drag, startPoint x: 214, startPoint y: 123, endPoint x: 201, endPoint y: 127, distance: 13.6
click at [202, 126] on tr "12/14 NONE 007-001 007-002 007-004 007-009 007-013 007-014 007-015 007-017 007-…" at bounding box center [301, 124] width 465 height 9
type input "120"
type input "100"
type input "1"
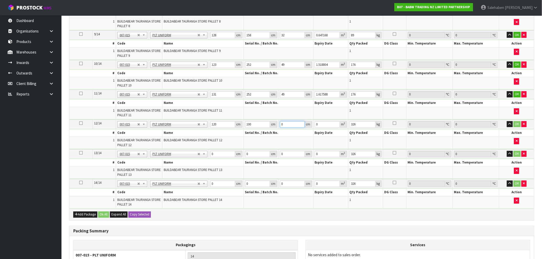
type input "0.012"
type input "13"
type input "0.156"
type input "130"
type input "1.56"
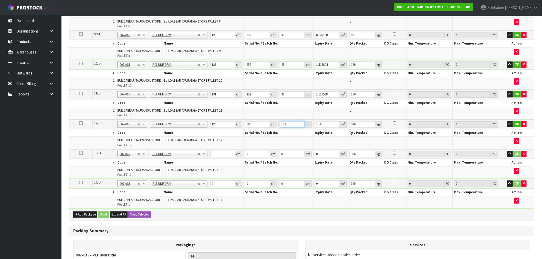
type input "130"
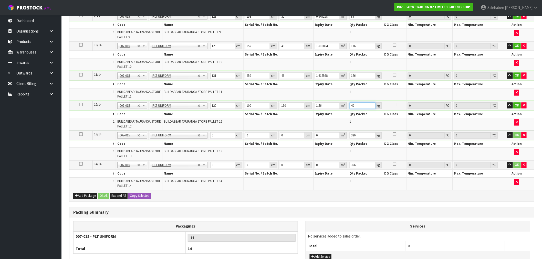
scroll to position [396, 0]
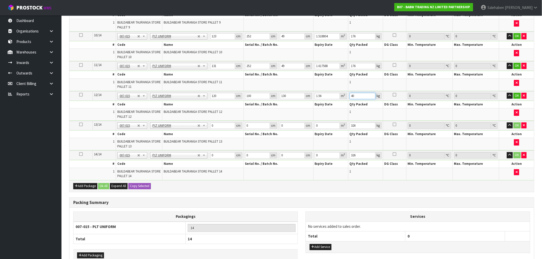
type input "40"
drag, startPoint x: 217, startPoint y: 125, endPoint x: 188, endPoint y: 131, distance: 29.4
click at [194, 131] on tbody "13/14 NONE 007-001 007-002 007-004 007-009 007-013 007-014 007-015 007-017 007-…" at bounding box center [301, 136] width 465 height 30
type input "120"
type input "100"
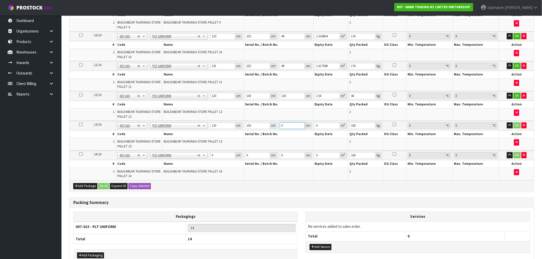
type input "9"
type input "0.108"
type input "92"
type input "1.104"
type input "92"
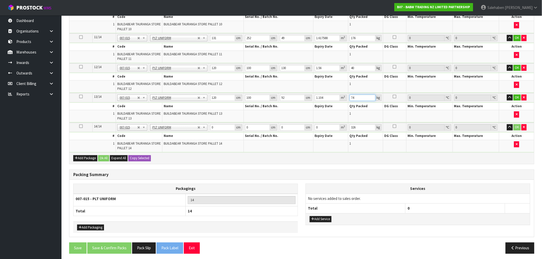
scroll to position [424, 0]
type input "74"
drag, startPoint x: 216, startPoint y: 126, endPoint x: 193, endPoint y: 129, distance: 23.0
click at [200, 129] on tr "14/14 NONE 007-001 007-002 007-004 007-009 007-013 007-014 007-015 007-017 007-…" at bounding box center [301, 127] width 465 height 9
click at [216, 124] on input "0" at bounding box center [222, 127] width 25 height 6
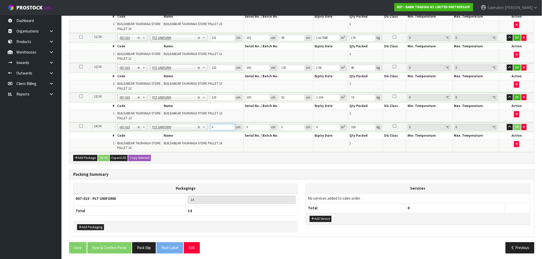
drag, startPoint x: 214, startPoint y: 126, endPoint x: 210, endPoint y: 129, distance: 4.8
click at [210, 129] on td "0 cm" at bounding box center [226, 127] width 35 height 9
type input "62"
type input "67"
type input "7"
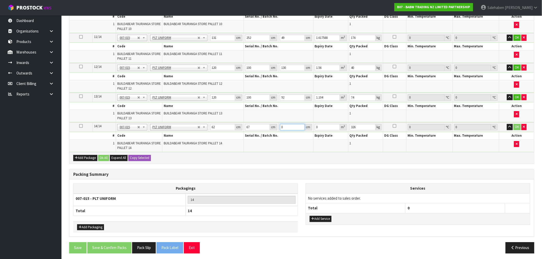
type input "0.029078"
type input "75"
type input "0.31155"
type input "75"
type input "73"
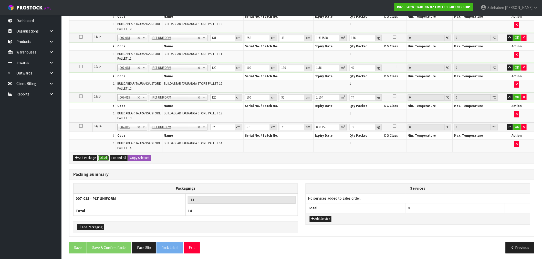
click at [104, 155] on button "Ok All" at bounding box center [103, 158] width 11 height 6
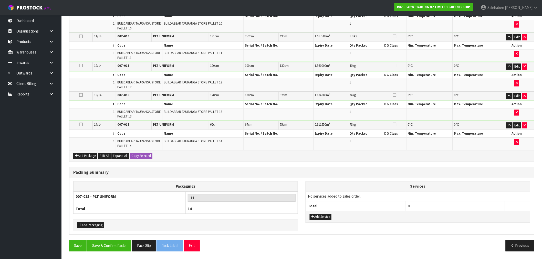
scroll to position [420, 0]
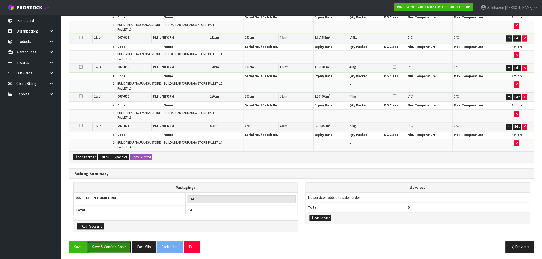
click at [106, 250] on button "Save & Confirm Packs" at bounding box center [109, 247] width 44 height 11
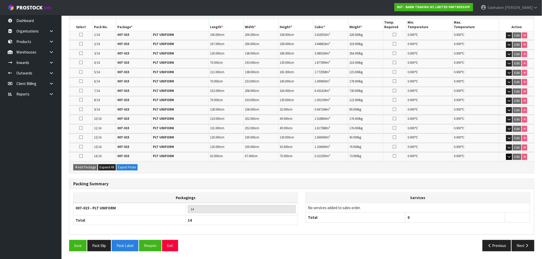
scroll to position [145, 0]
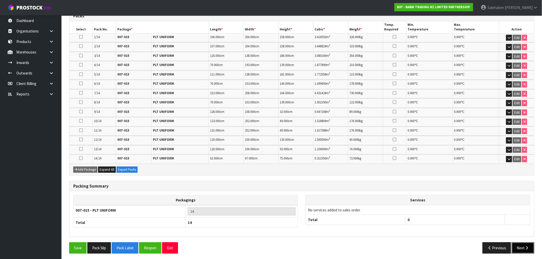
click at [519, 249] on button "Next" at bounding box center [523, 248] width 23 height 11
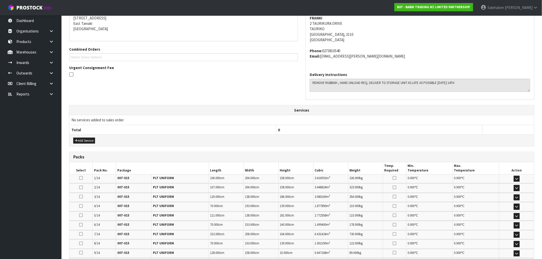
scroll to position [217, 0]
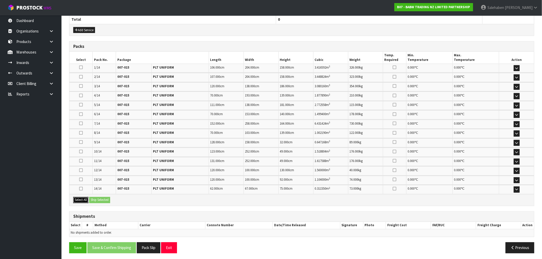
click at [82, 200] on button "Select All" at bounding box center [80, 200] width 15 height 6
click at [99, 197] on button "Ship Selected" at bounding box center [99, 200] width 21 height 6
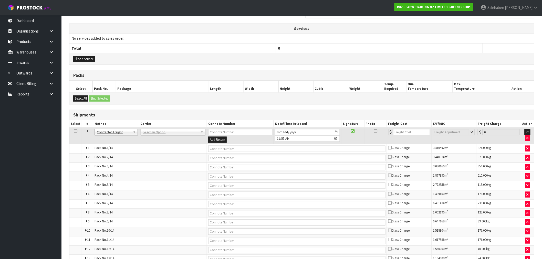
scroll to position [189, 0]
drag, startPoint x: 115, startPoint y: 157, endPoint x: 132, endPoint y: 142, distance: 22.7
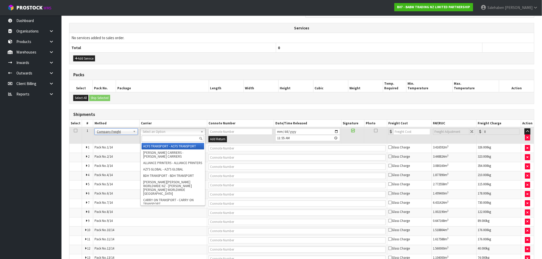
drag, startPoint x: 158, startPoint y: 131, endPoint x: 156, endPoint y: 138, distance: 6.3
click at [156, 138] on input "text" at bounding box center [173, 139] width 63 height 6
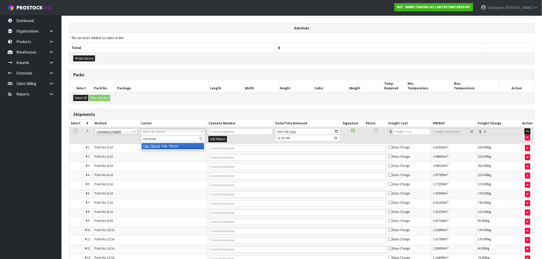
type input "cwl truck"
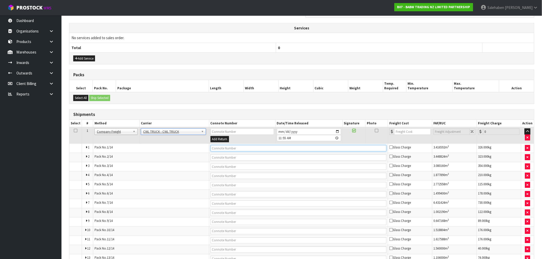
click at [224, 147] on input "text" at bounding box center [299, 148] width 176 height 6
type input "CWL TRUCK DELIVERY"
click at [339, 131] on input "2025-09-09" at bounding box center [309, 132] width 64 height 6
type input "2025-09-15"
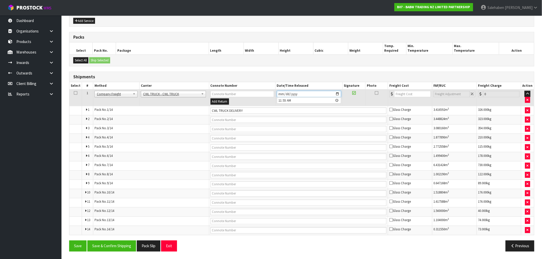
scroll to position [227, 0]
click at [115, 246] on button "Save & Confirm Shipping" at bounding box center [111, 246] width 49 height 11
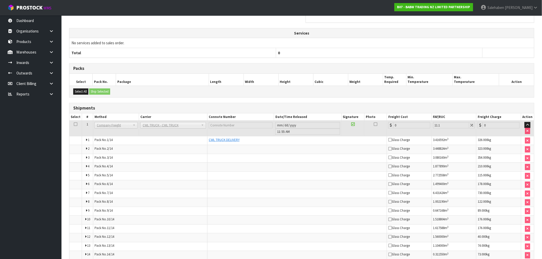
scroll to position [210, 0]
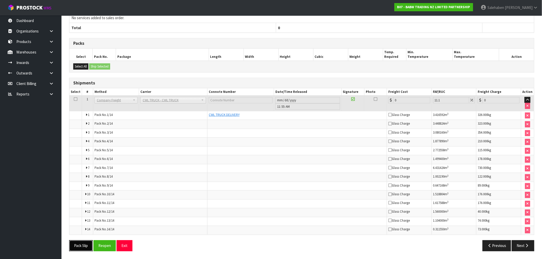
click at [80, 244] on button "Pack Slip" at bounding box center [81, 246] width 24 height 11
click at [79, 249] on button "Pack Slip" at bounding box center [81, 246] width 24 height 11
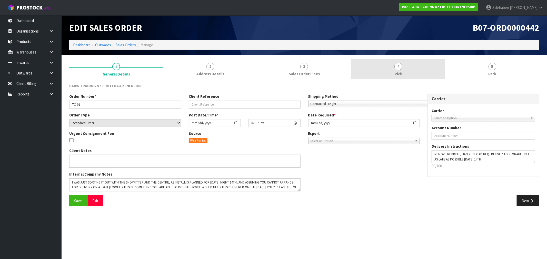
drag, startPoint x: 401, startPoint y: 68, endPoint x: 399, endPoint y: 70, distance: 3.1
click at [401, 68] on span "4" at bounding box center [398, 67] width 8 height 8
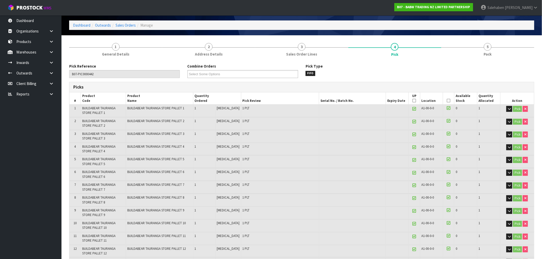
scroll to position [28, 0]
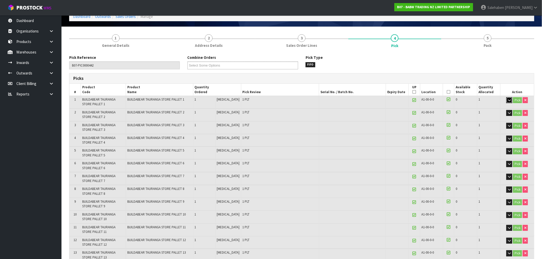
click at [510, 99] on icon "button" at bounding box center [509, 100] width 3 height 3
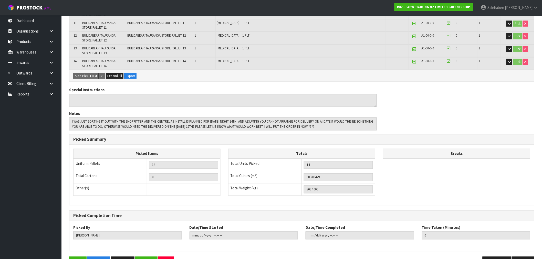
scroll to position [288, 0]
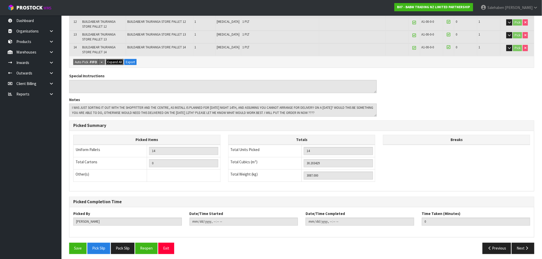
click at [114, 60] on span "Expand All" at bounding box center [114, 62] width 15 height 4
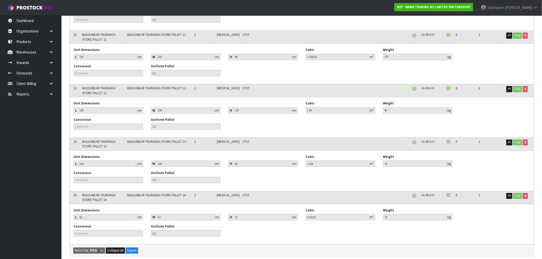
scroll to position [642, 0]
